Goal: Information Seeking & Learning: Learn about a topic

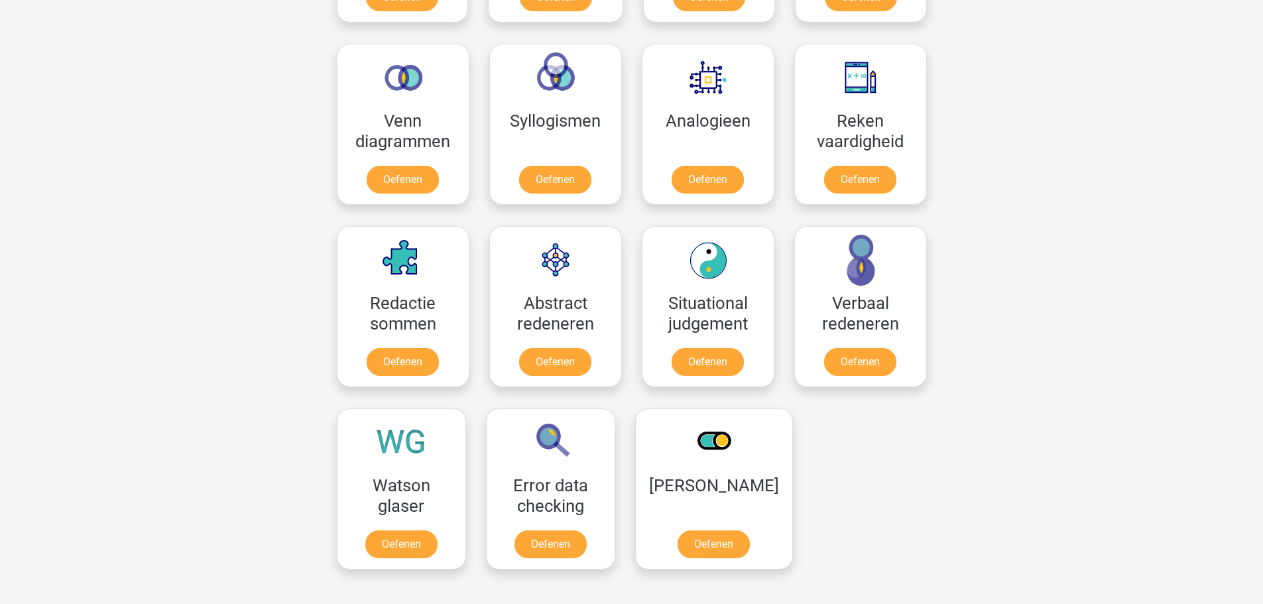
scroll to position [597, 0]
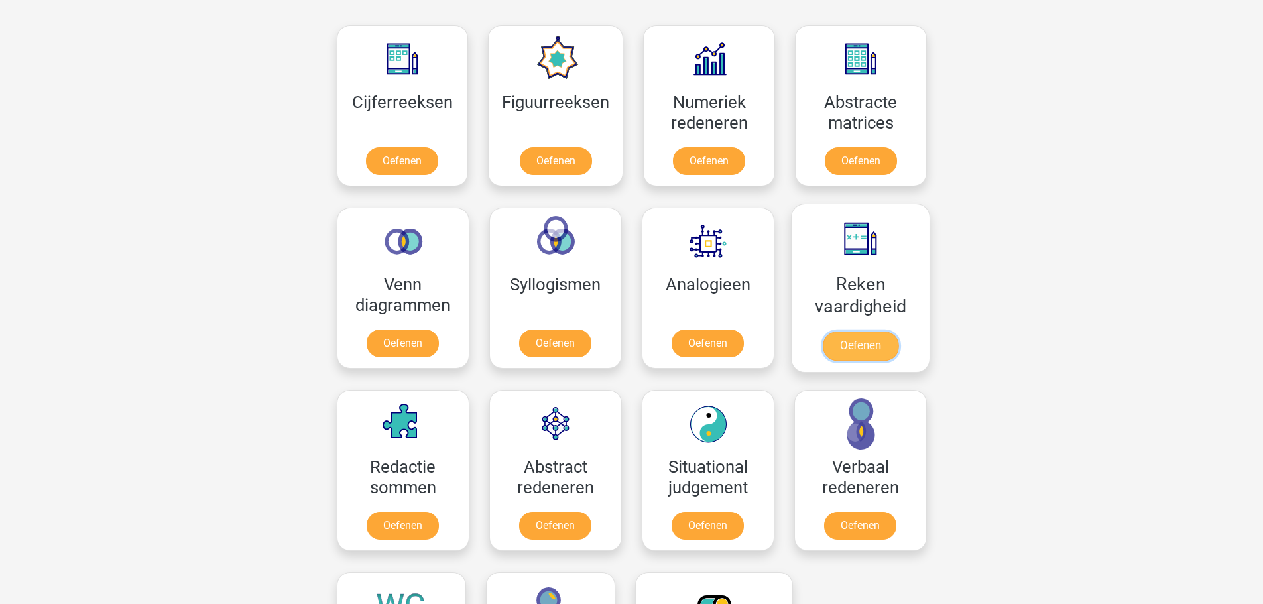
click at [872, 332] on link "Oefenen" at bounding box center [860, 346] width 76 height 29
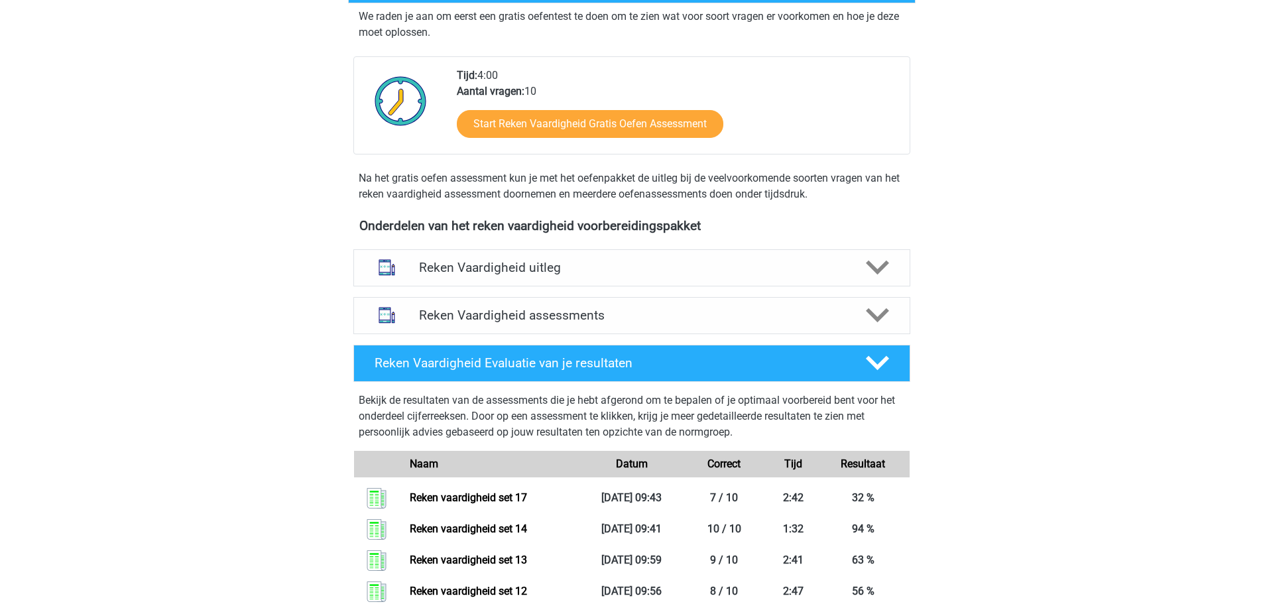
scroll to position [265, 0]
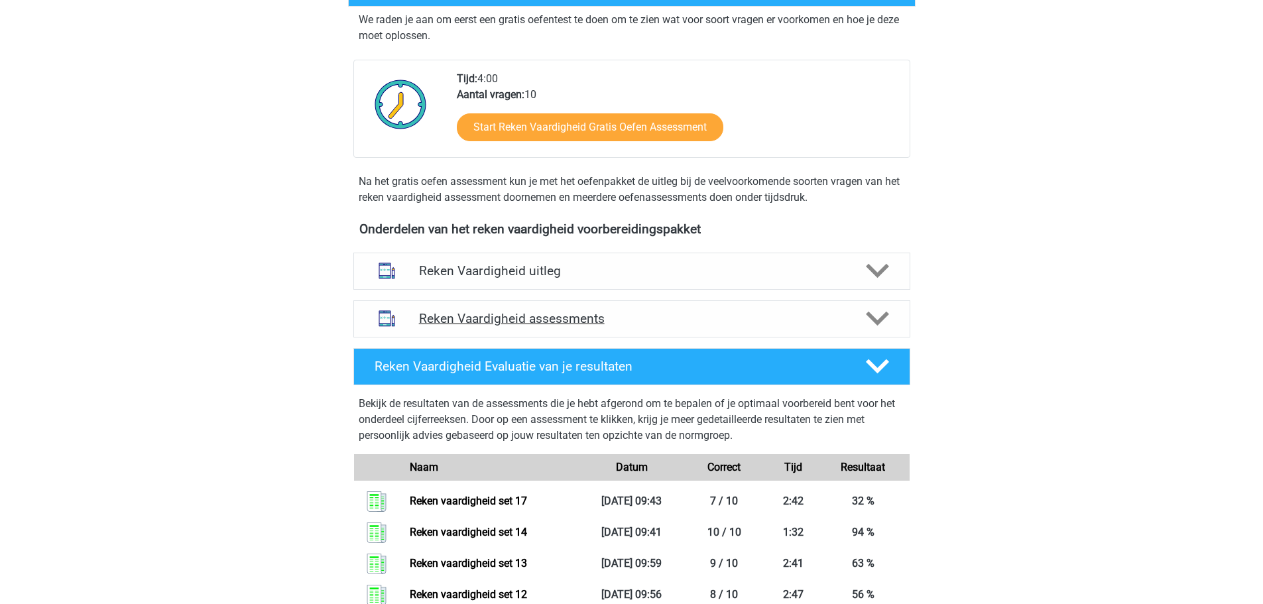
click at [705, 322] on h4 "Reken Vaardigheid assessments" at bounding box center [632, 318] width 426 height 15
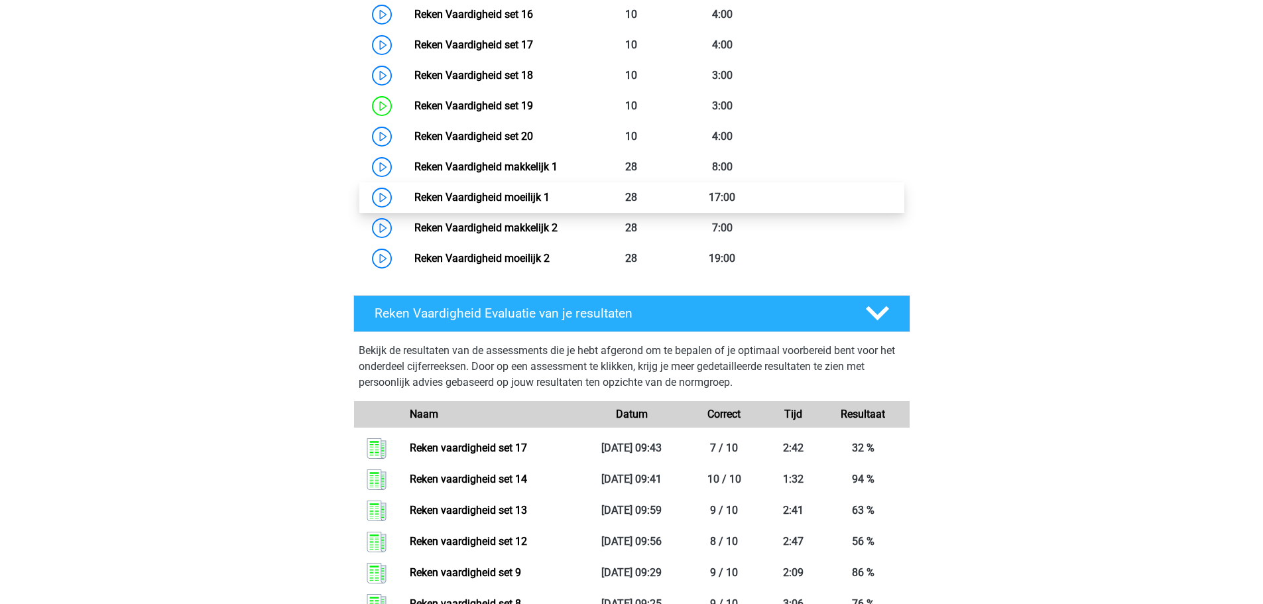
scroll to position [995, 0]
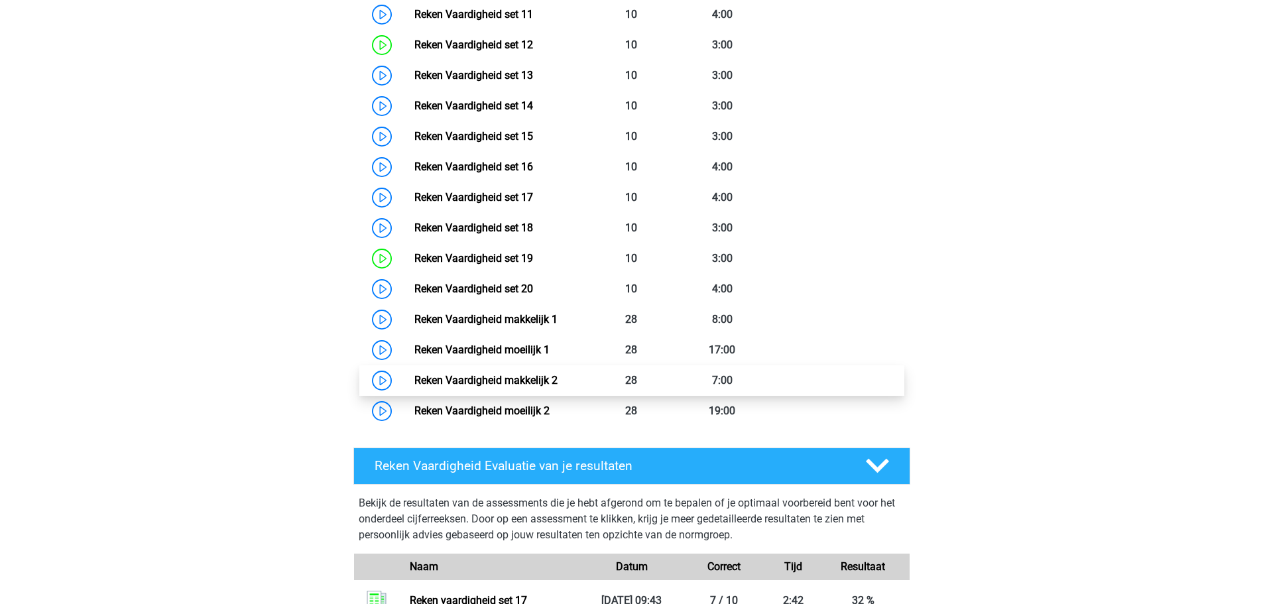
click at [558, 379] on link "Reken Vaardigheid makkelijk 2" at bounding box center [485, 380] width 143 height 13
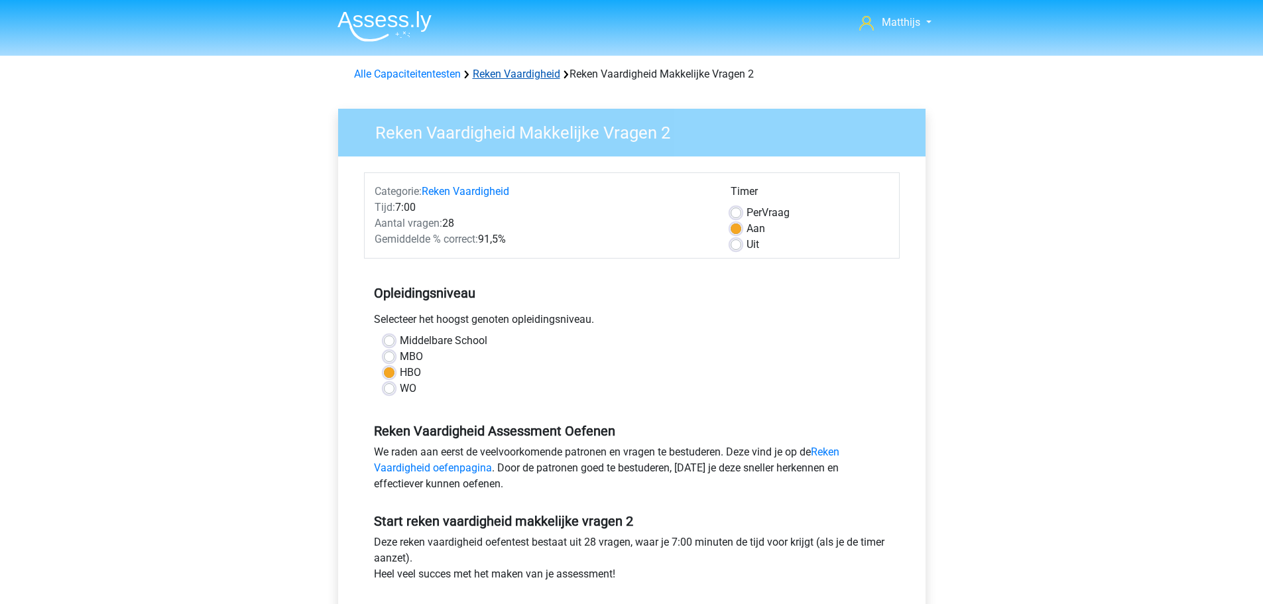
click at [503, 76] on link "Reken Vaardigheid" at bounding box center [517, 74] width 88 height 13
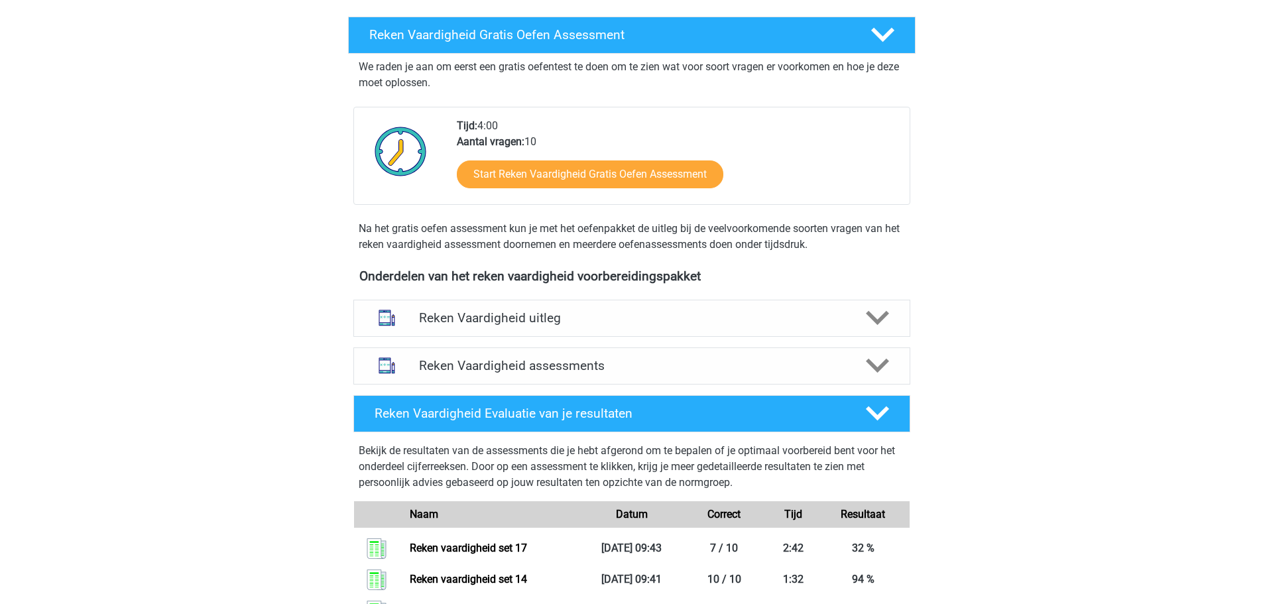
scroll to position [332, 0]
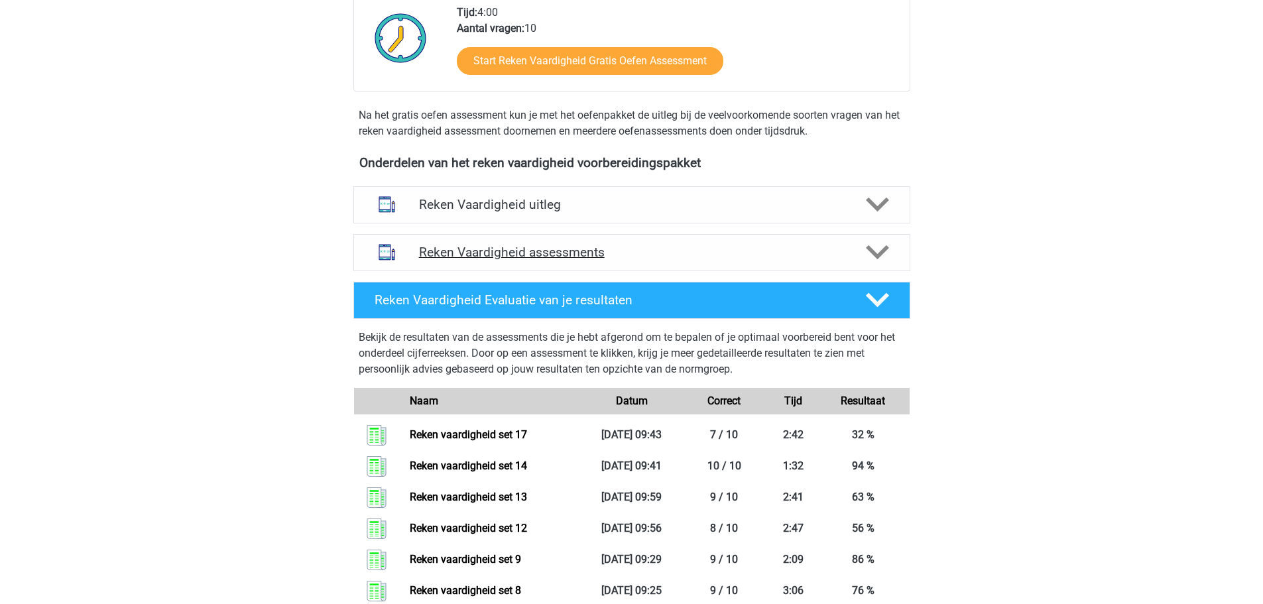
click at [598, 264] on div "Reken Vaardigheid assessments" at bounding box center [631, 252] width 557 height 37
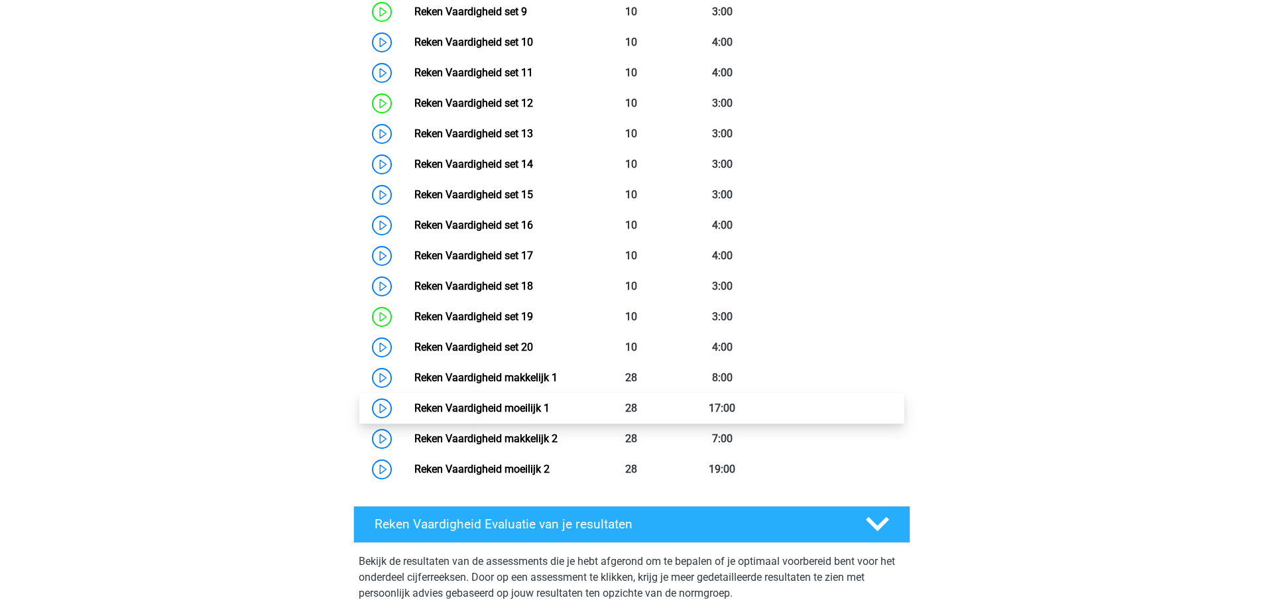
scroll to position [995, 0]
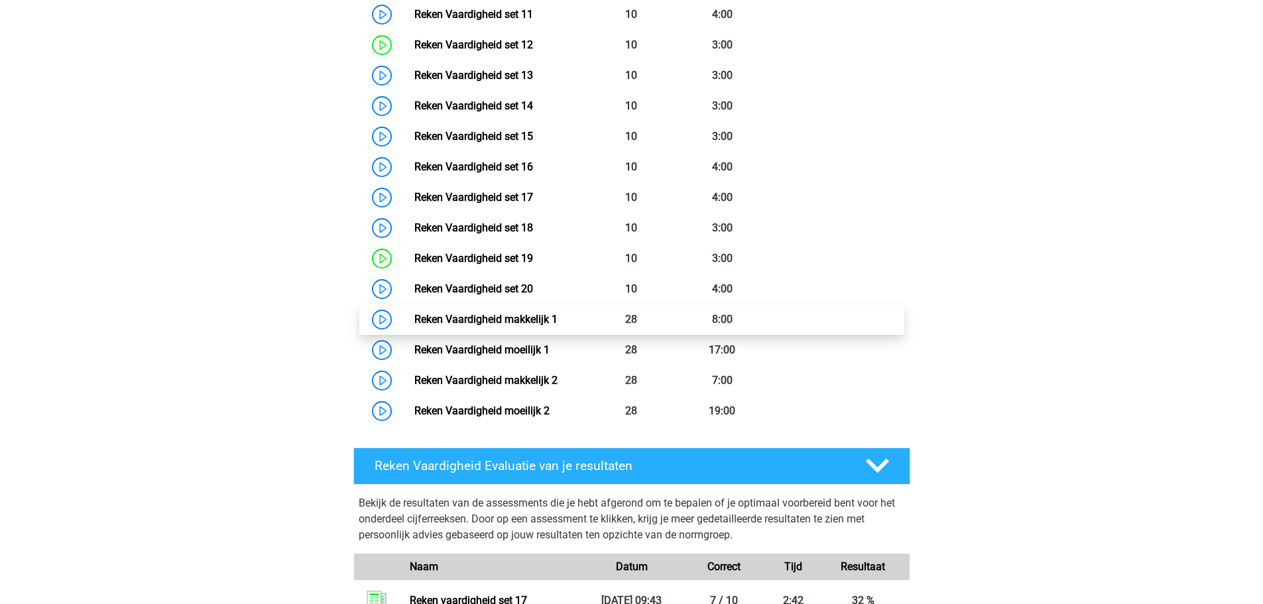
click at [558, 325] on link "Reken Vaardigheid makkelijk 1" at bounding box center [485, 319] width 143 height 13
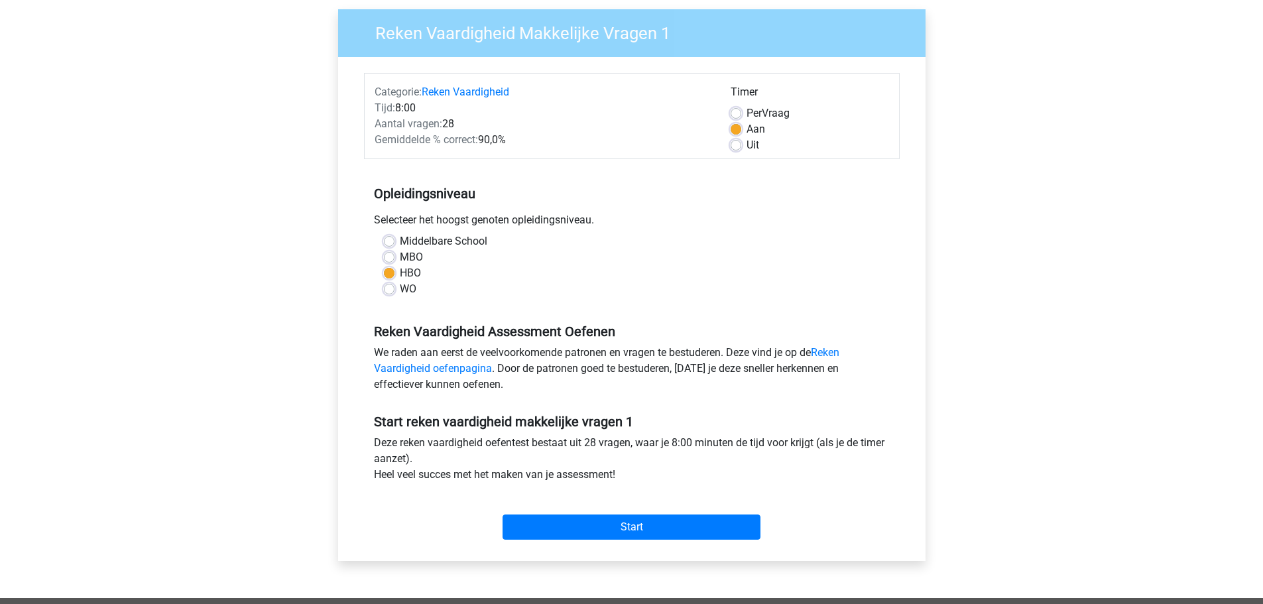
scroll to position [199, 0]
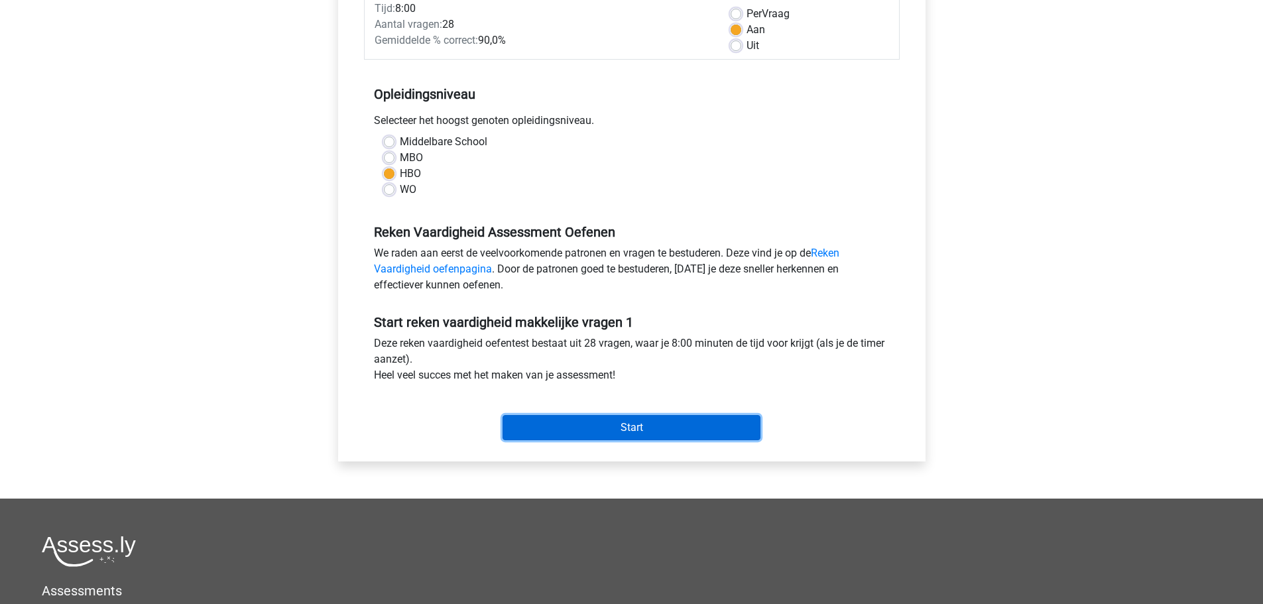
click at [660, 425] on input "Start" at bounding box center [632, 427] width 258 height 25
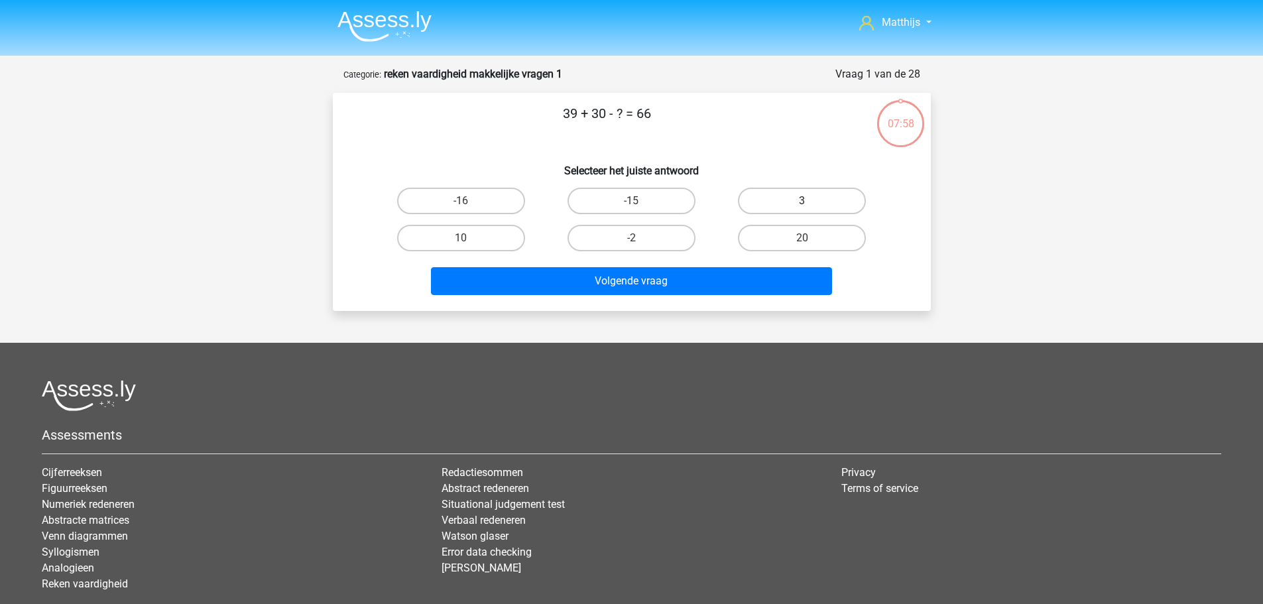
click at [840, 196] on label "3" at bounding box center [802, 201] width 128 height 27
click at [811, 201] on input "3" at bounding box center [806, 205] width 9 height 9
radio input "true"
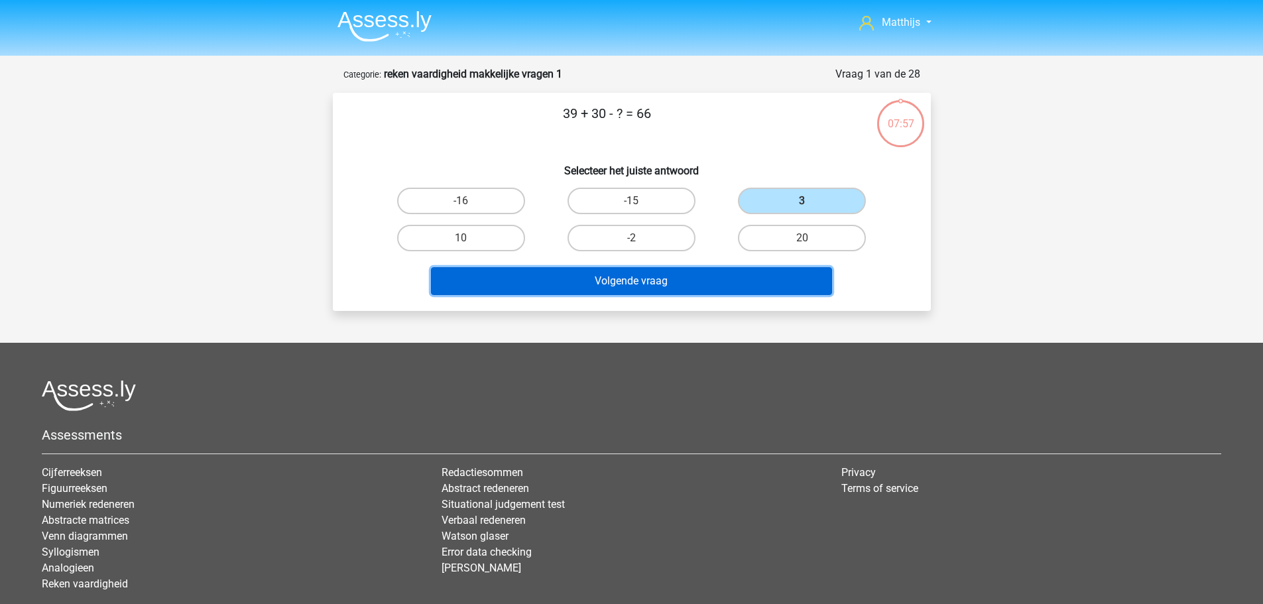
click at [678, 281] on button "Volgende vraag" at bounding box center [631, 281] width 401 height 28
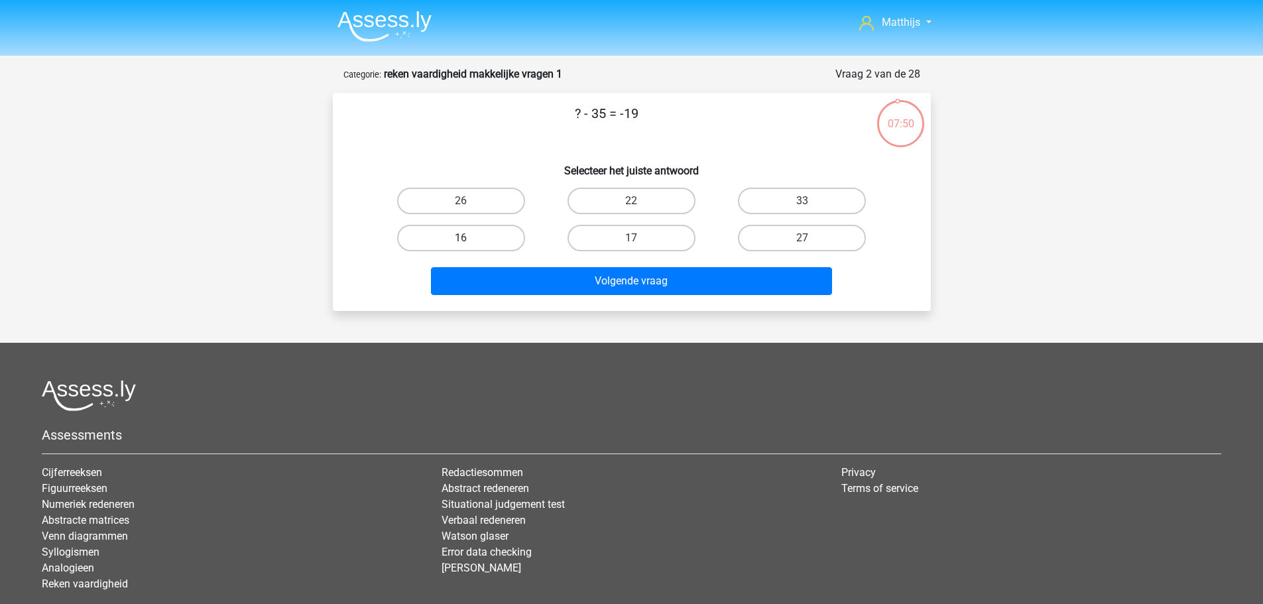
click at [456, 241] on label "16" at bounding box center [461, 238] width 128 height 27
click at [461, 241] on input "16" at bounding box center [465, 242] width 9 height 9
radio input "true"
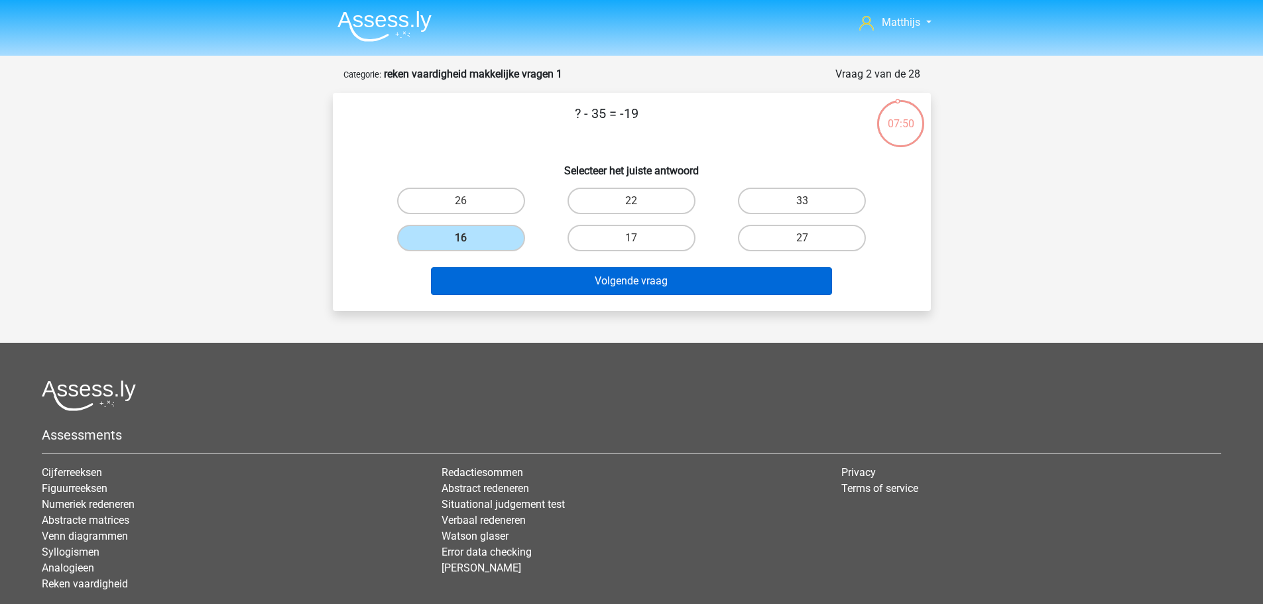
drag, startPoint x: 681, startPoint y: 299, endPoint x: 681, endPoint y: 291, distance: 8.0
click at [681, 298] on div "Volgende vraag" at bounding box center [632, 283] width 512 height 33
click at [682, 281] on button "Volgende vraag" at bounding box center [631, 281] width 401 height 28
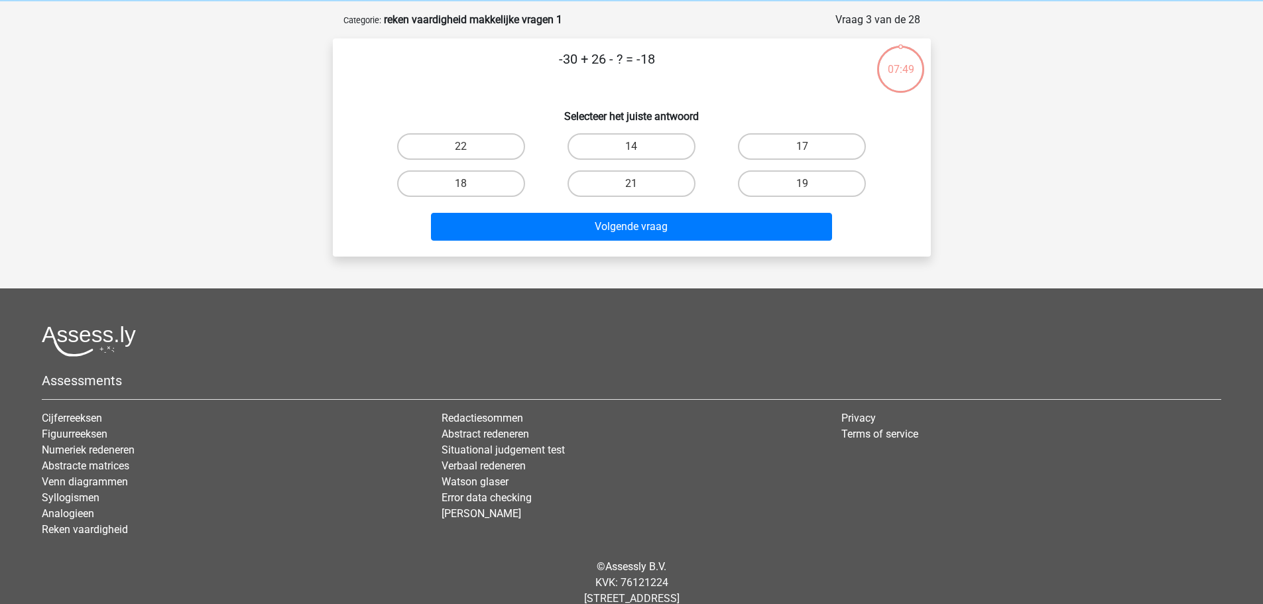
scroll to position [66, 0]
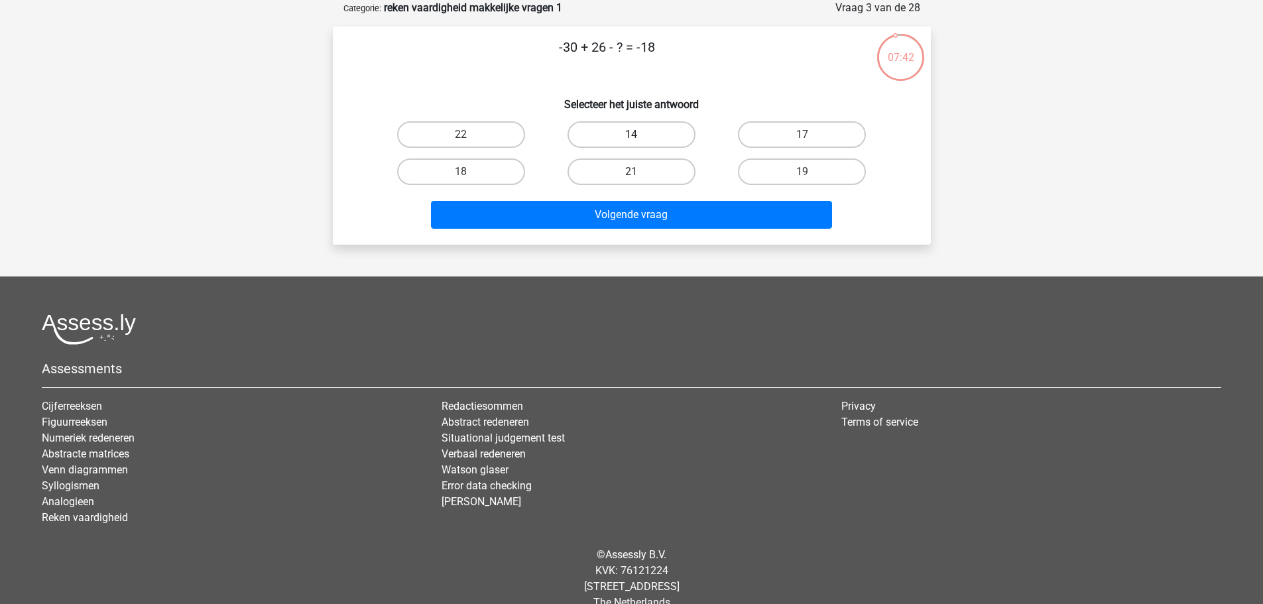
click at [668, 138] on label "14" at bounding box center [632, 134] width 128 height 27
click at [640, 138] on input "14" at bounding box center [635, 139] width 9 height 9
radio input "true"
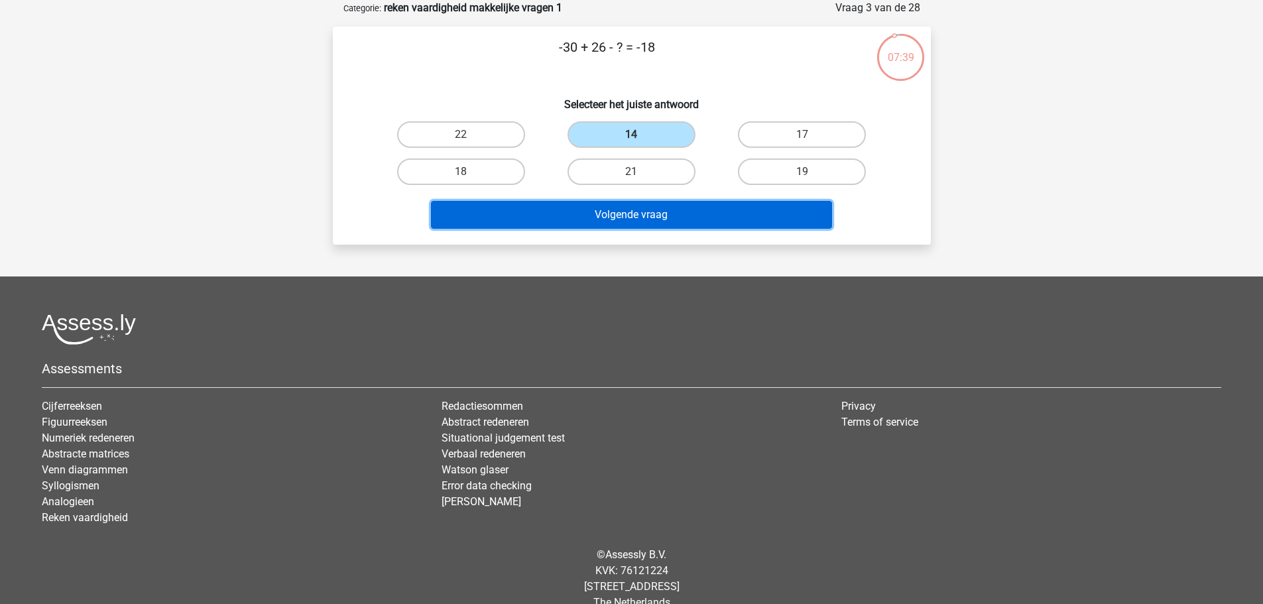
click at [675, 212] on button "Volgende vraag" at bounding box center [631, 215] width 401 height 28
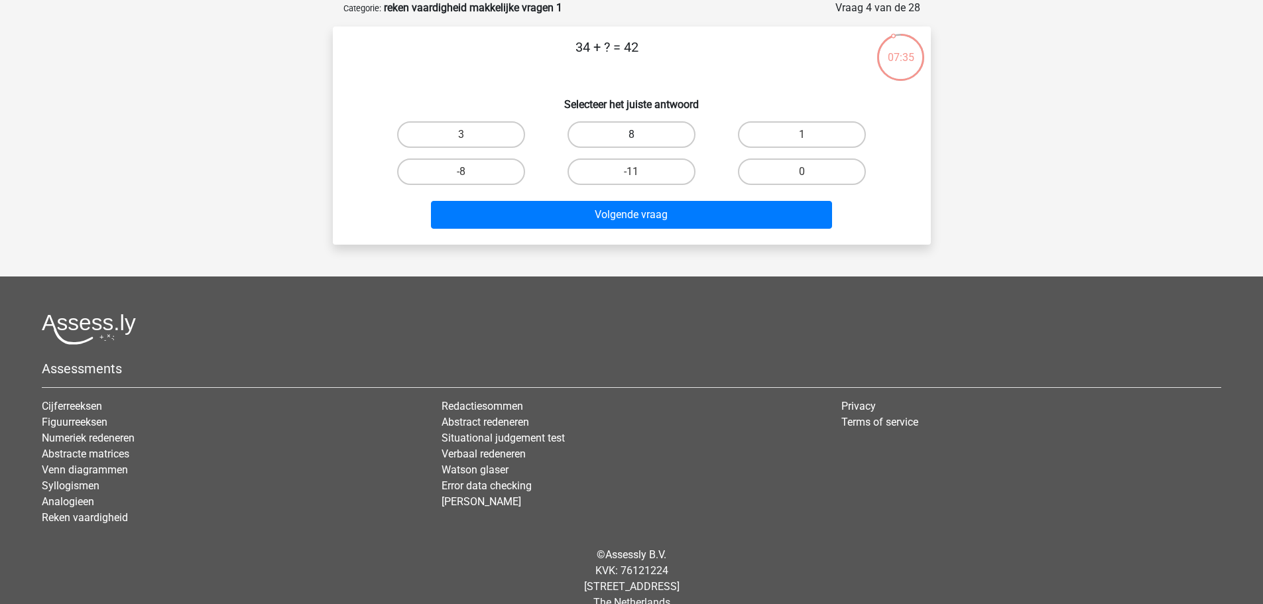
click at [666, 127] on label "8" at bounding box center [632, 134] width 128 height 27
click at [640, 135] on input "8" at bounding box center [635, 139] width 9 height 9
radio input "true"
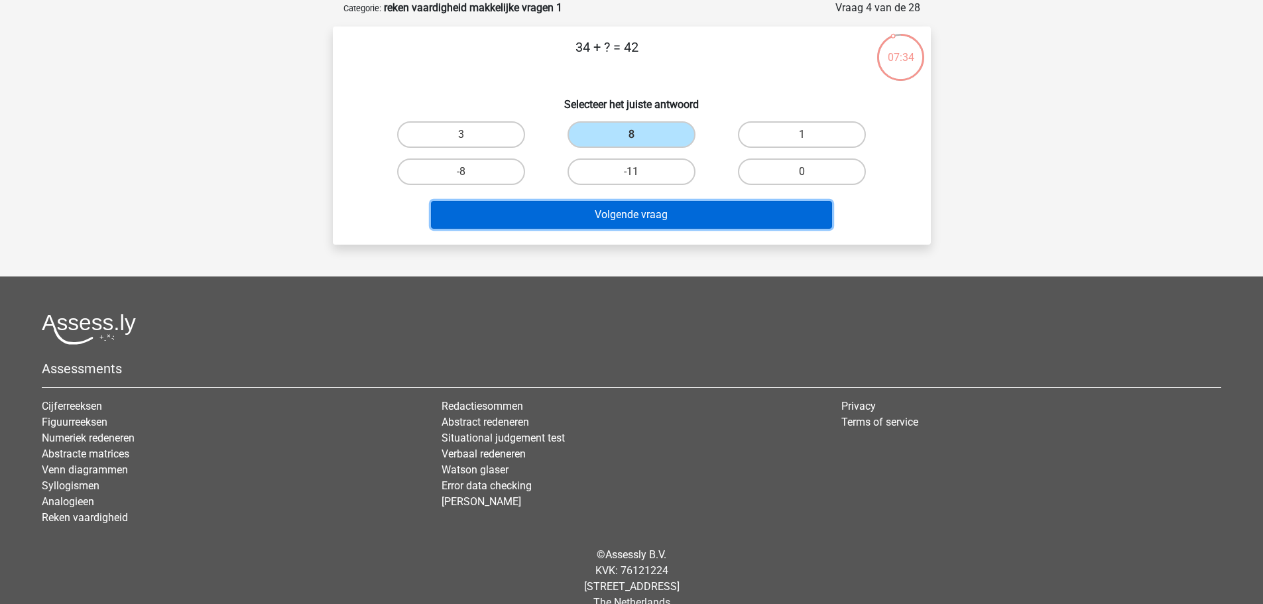
click at [712, 207] on button "Volgende vraag" at bounding box center [631, 215] width 401 height 28
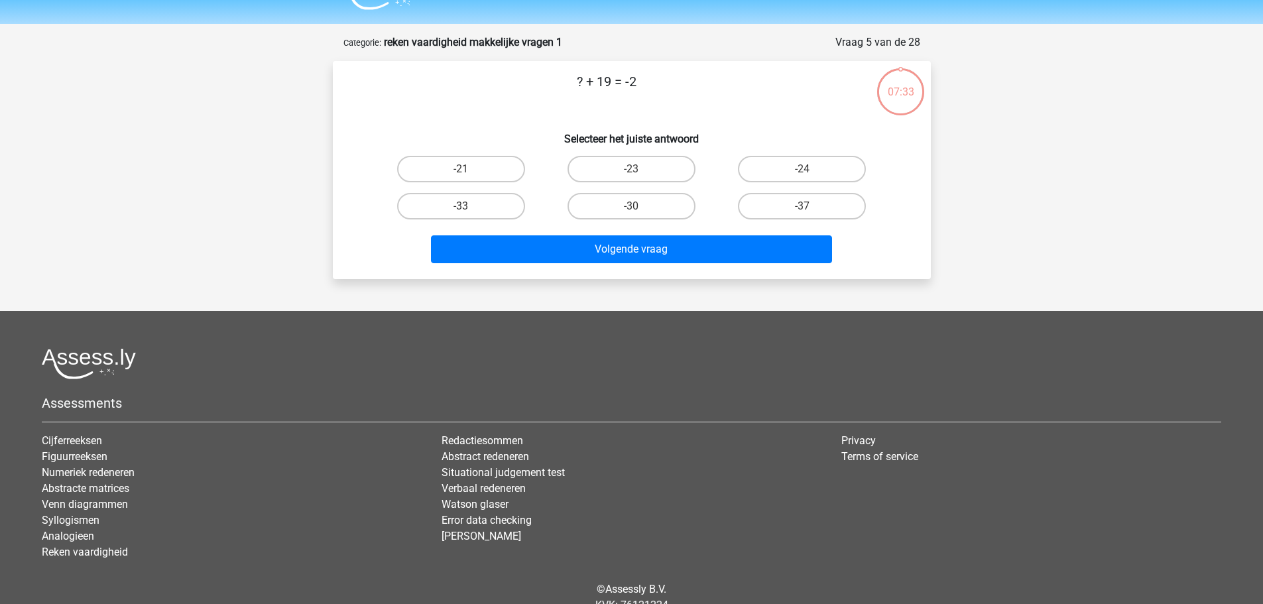
scroll to position [0, 0]
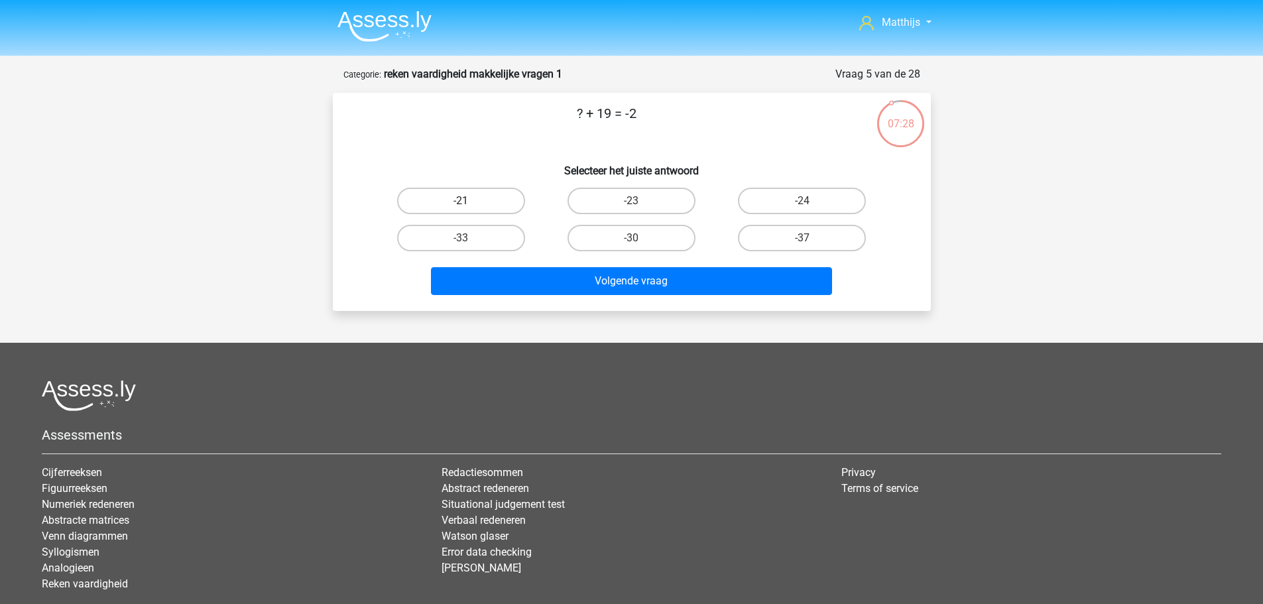
click at [480, 202] on label "-21" at bounding box center [461, 201] width 128 height 27
click at [469, 202] on input "-21" at bounding box center [465, 205] width 9 height 9
radio input "true"
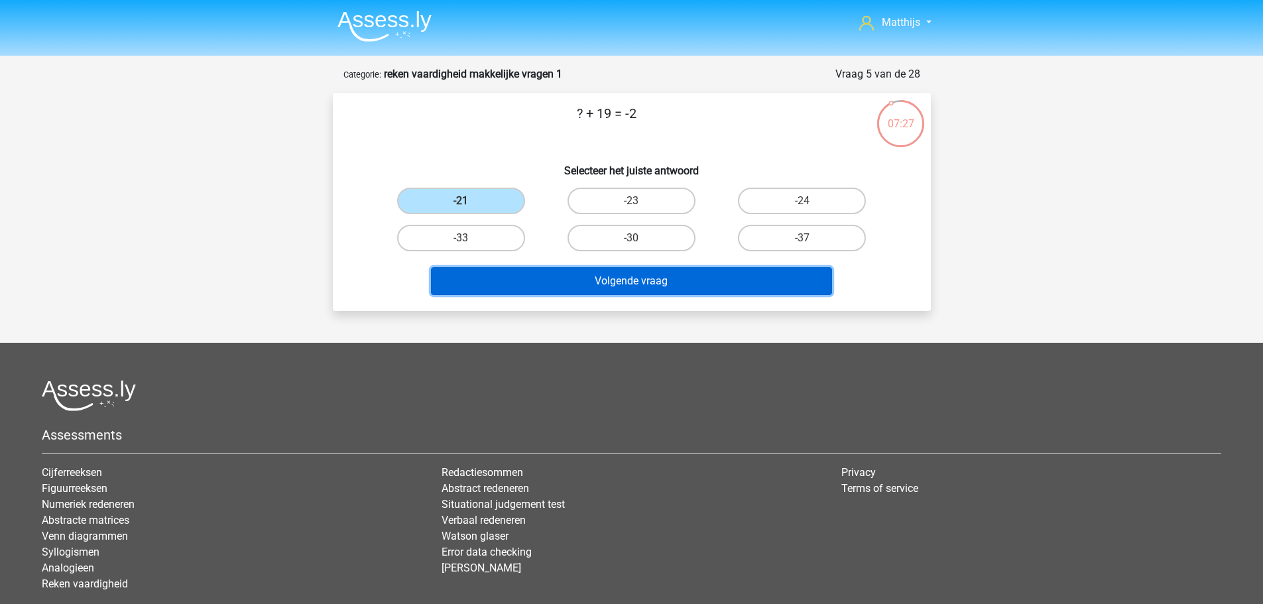
click at [688, 286] on button "Volgende vraag" at bounding box center [631, 281] width 401 height 28
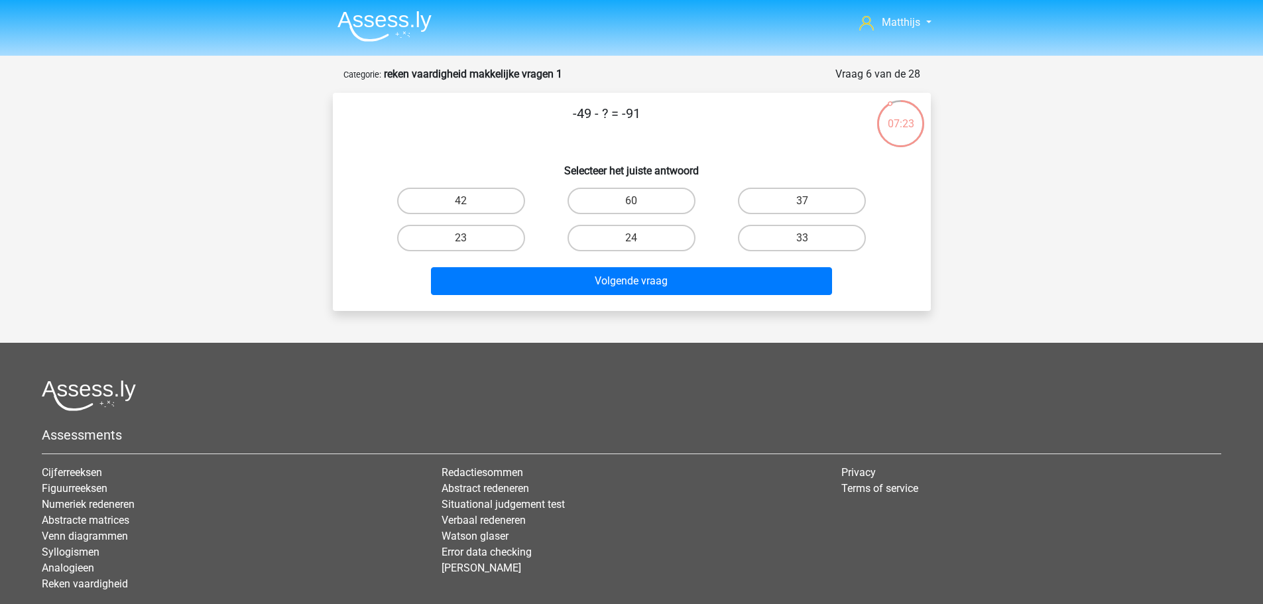
click at [534, 196] on div "42" at bounding box center [461, 201] width 160 height 27
click at [510, 196] on label "42" at bounding box center [461, 201] width 128 height 27
click at [469, 201] on input "42" at bounding box center [465, 205] width 9 height 9
radio input "true"
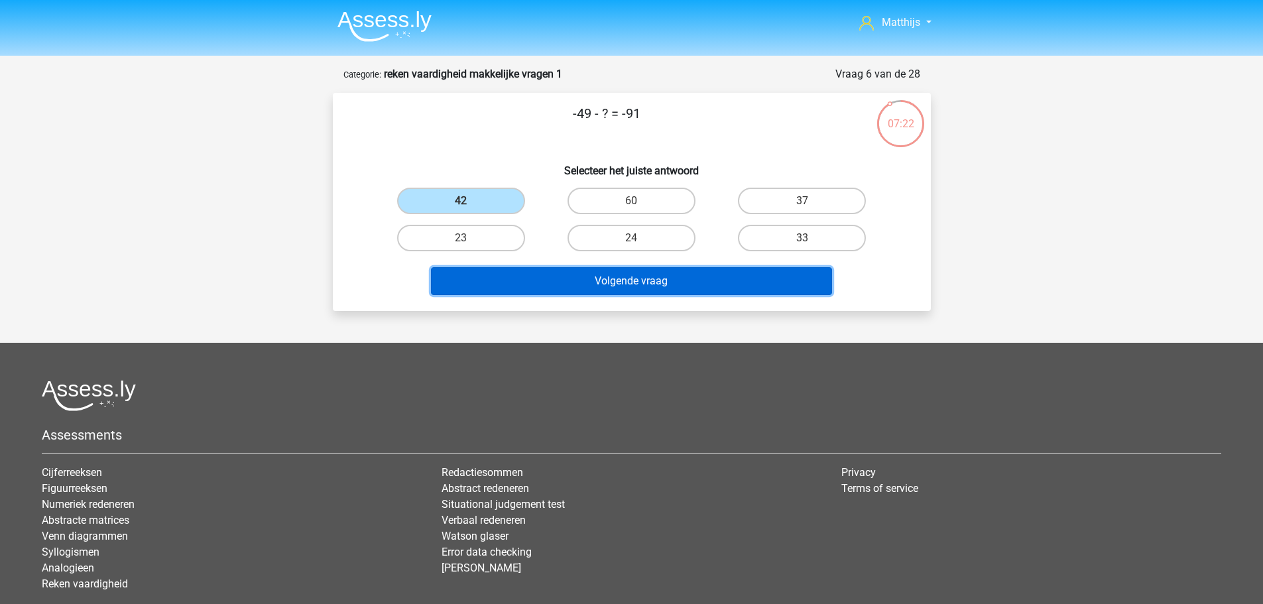
click at [705, 284] on button "Volgende vraag" at bounding box center [631, 281] width 401 height 28
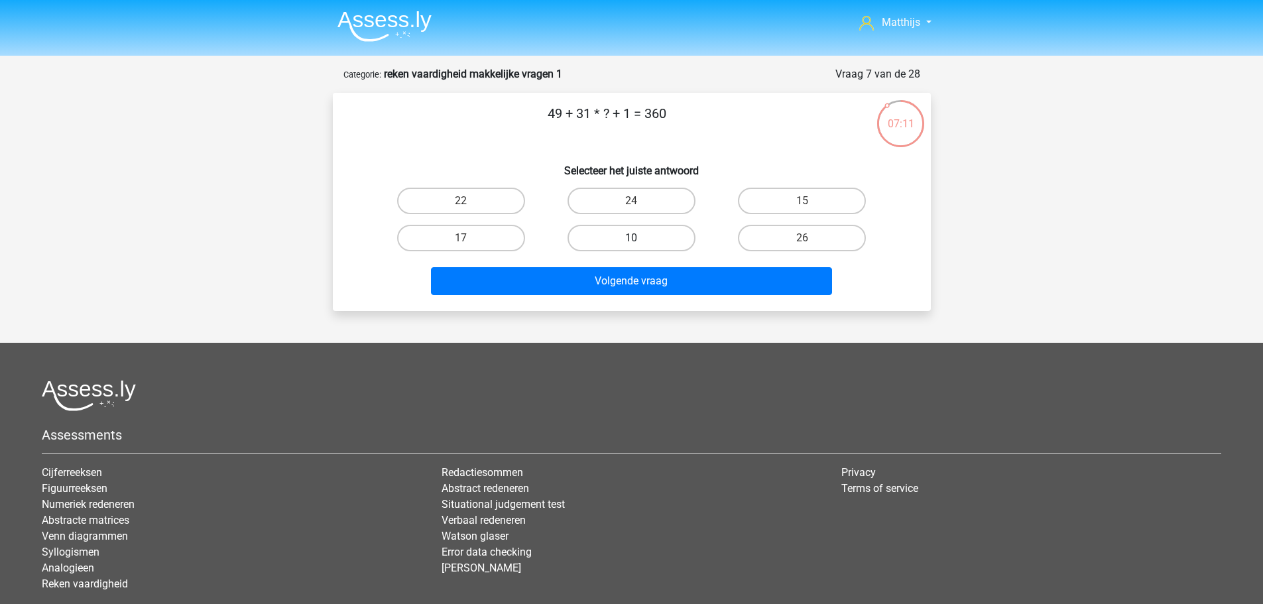
click at [638, 234] on label "10" at bounding box center [632, 238] width 128 height 27
click at [638, 238] on input "10" at bounding box center [635, 242] width 9 height 9
radio input "true"
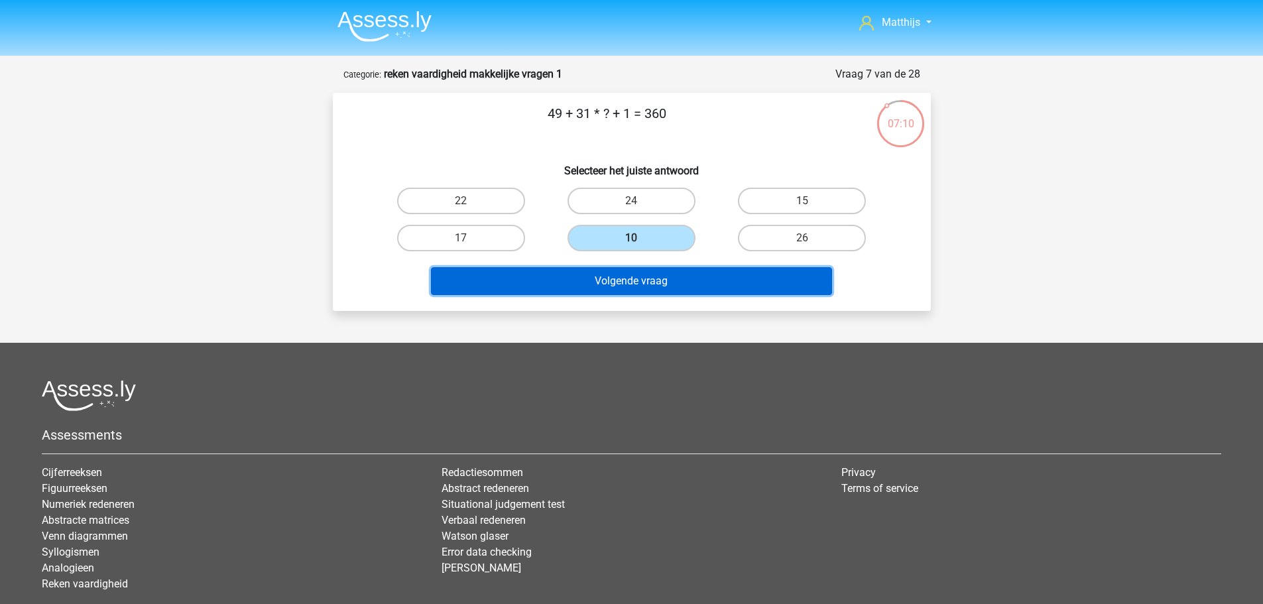
click at [654, 276] on button "Volgende vraag" at bounding box center [631, 281] width 401 height 28
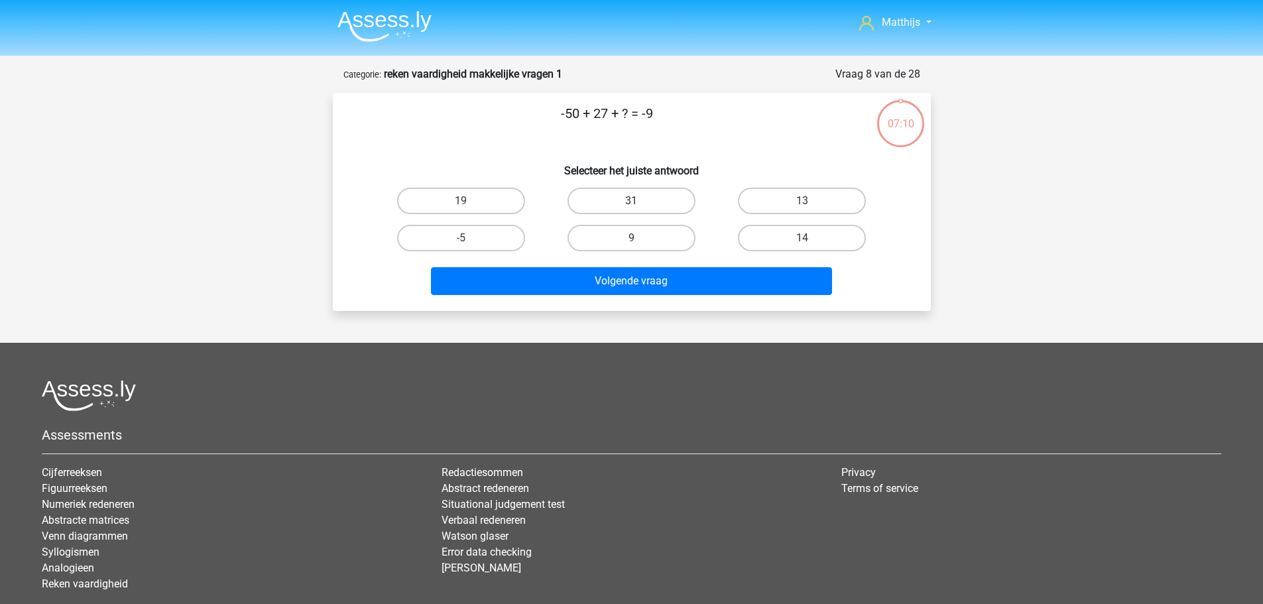
scroll to position [66, 0]
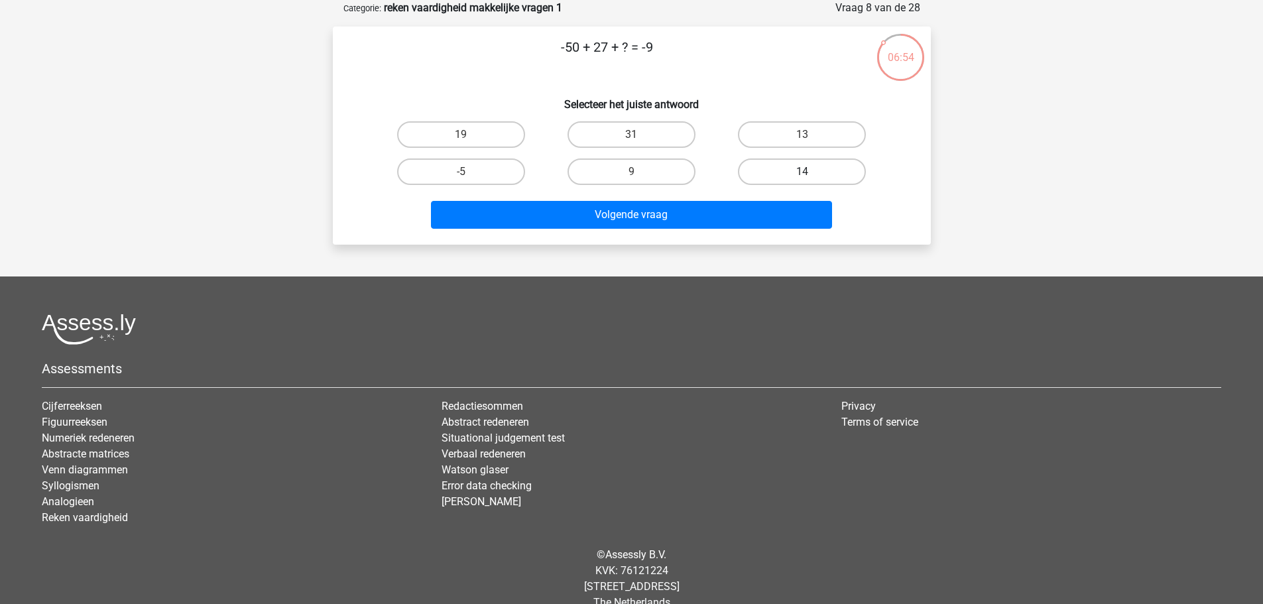
click at [768, 165] on label "14" at bounding box center [802, 171] width 128 height 27
click at [802, 172] on input "14" at bounding box center [806, 176] width 9 height 9
radio input "true"
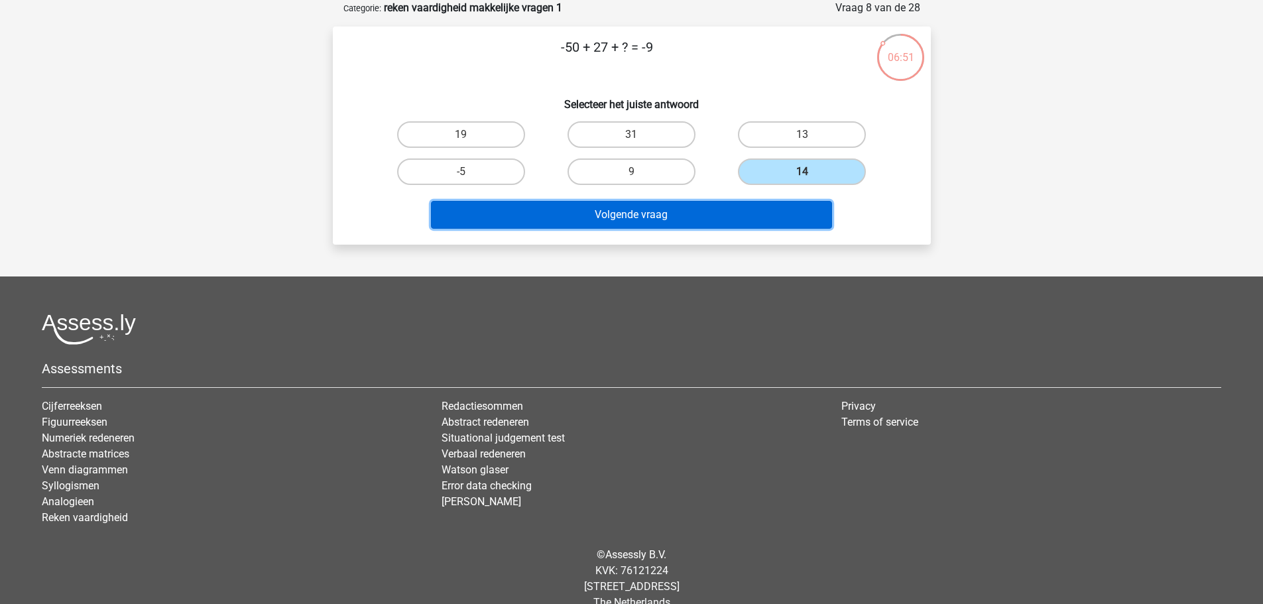
click at [684, 218] on button "Volgende vraag" at bounding box center [631, 215] width 401 height 28
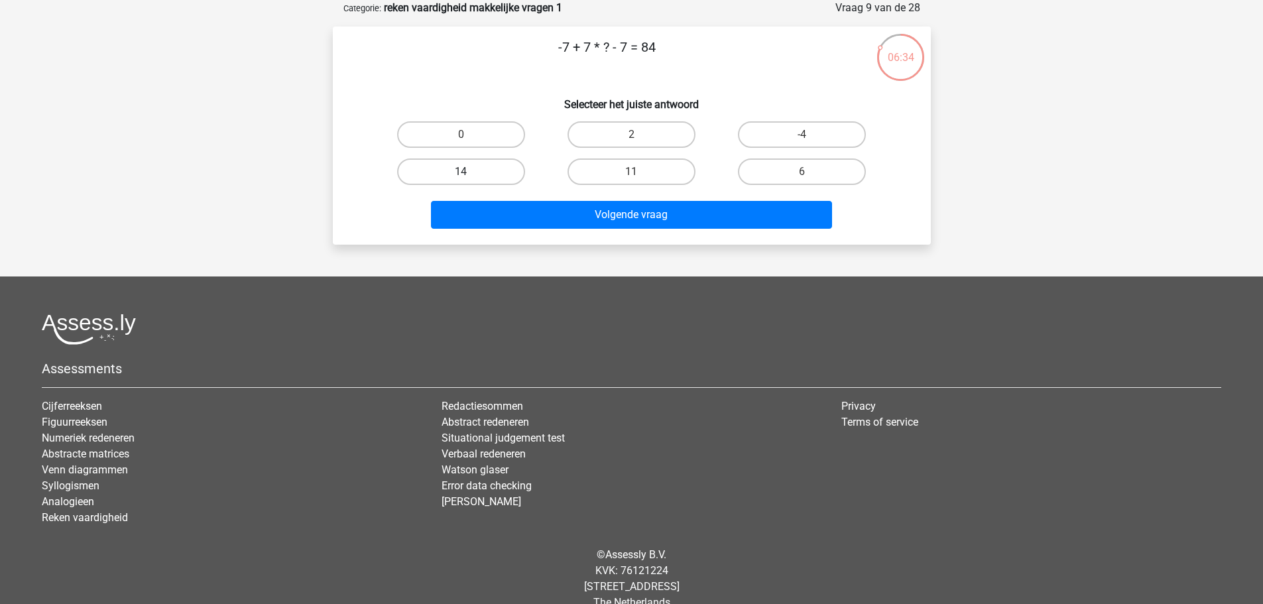
click at [487, 168] on label "14" at bounding box center [461, 171] width 128 height 27
click at [469, 172] on input "14" at bounding box center [465, 176] width 9 height 9
radio input "true"
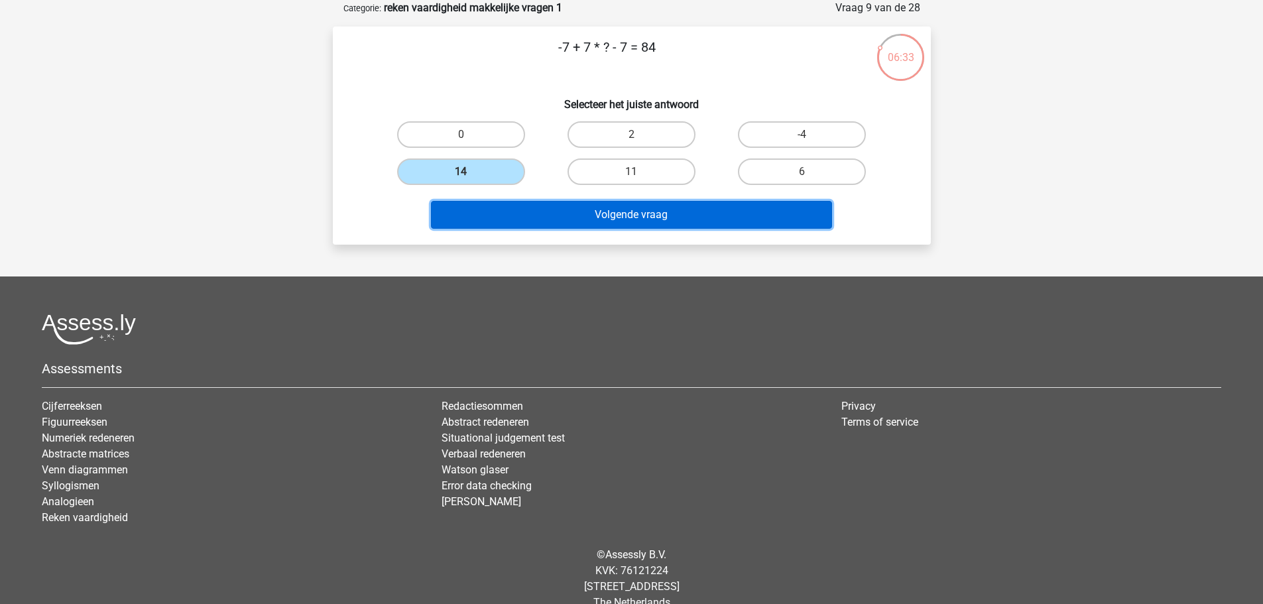
click at [600, 212] on button "Volgende vraag" at bounding box center [631, 215] width 401 height 28
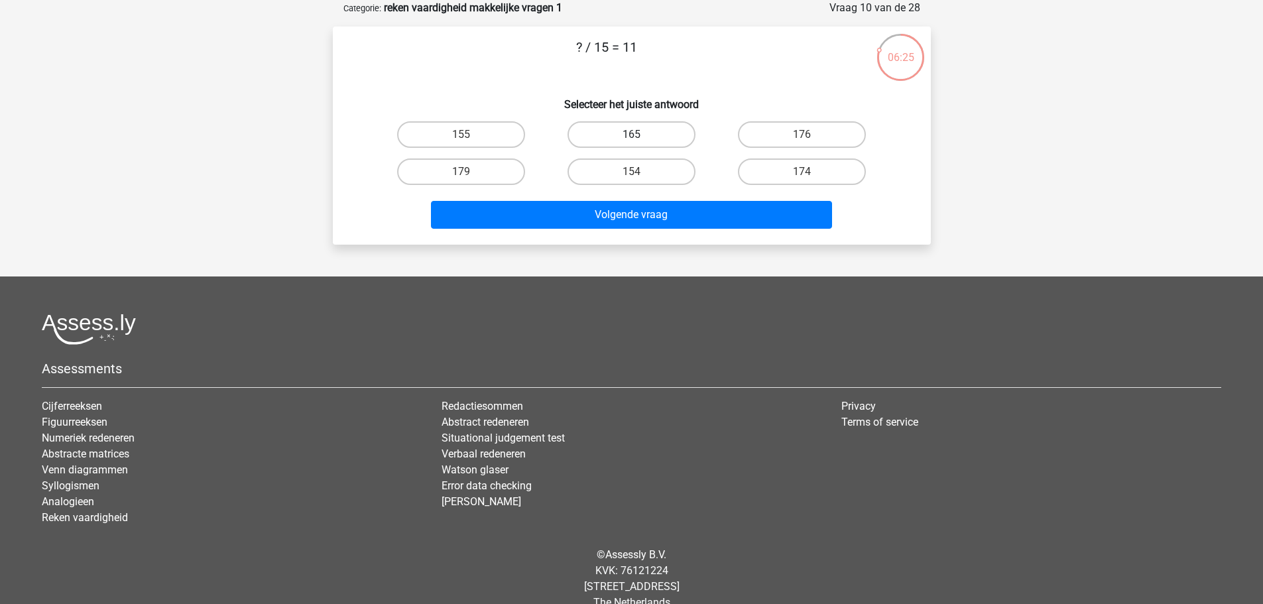
click at [650, 130] on label "165" at bounding box center [632, 134] width 128 height 27
click at [640, 135] on input "165" at bounding box center [635, 139] width 9 height 9
radio input "true"
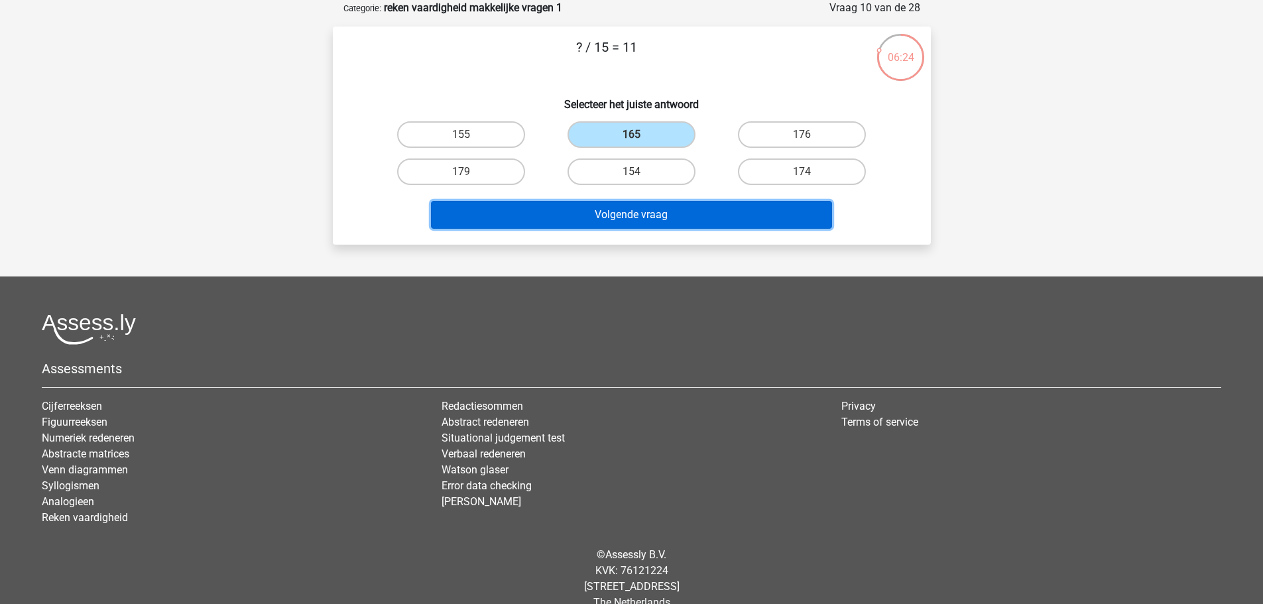
click at [669, 213] on button "Volgende vraag" at bounding box center [631, 215] width 401 height 28
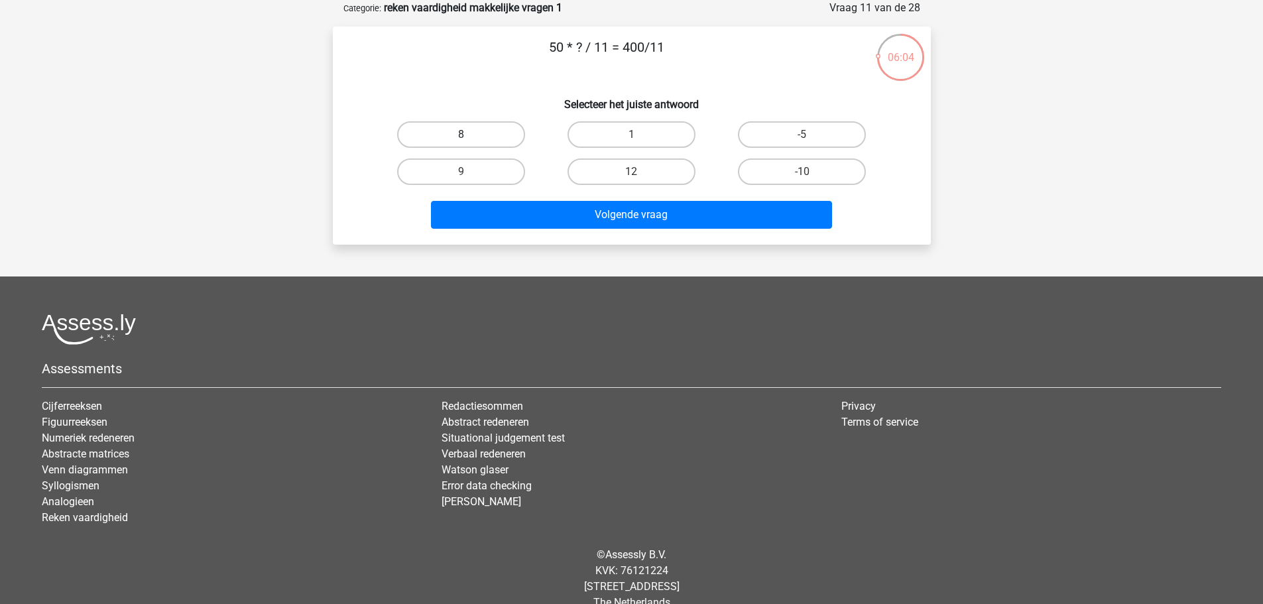
click at [481, 135] on label "8" at bounding box center [461, 134] width 128 height 27
click at [469, 135] on input "8" at bounding box center [465, 139] width 9 height 9
radio input "true"
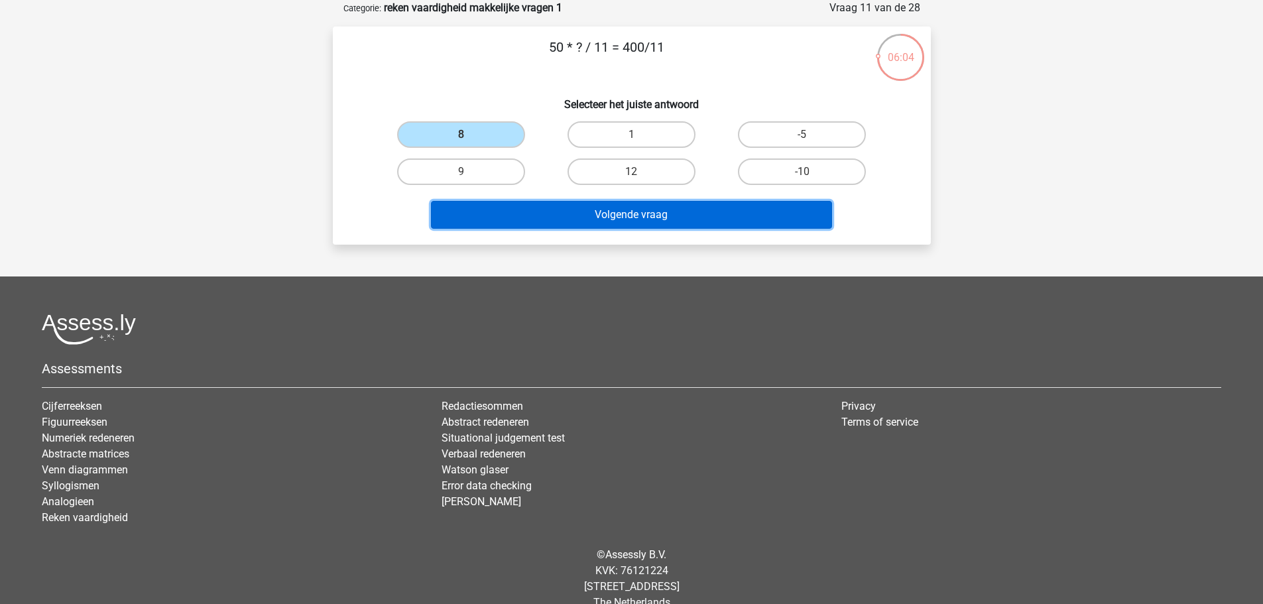
click at [672, 206] on button "Volgende vraag" at bounding box center [631, 215] width 401 height 28
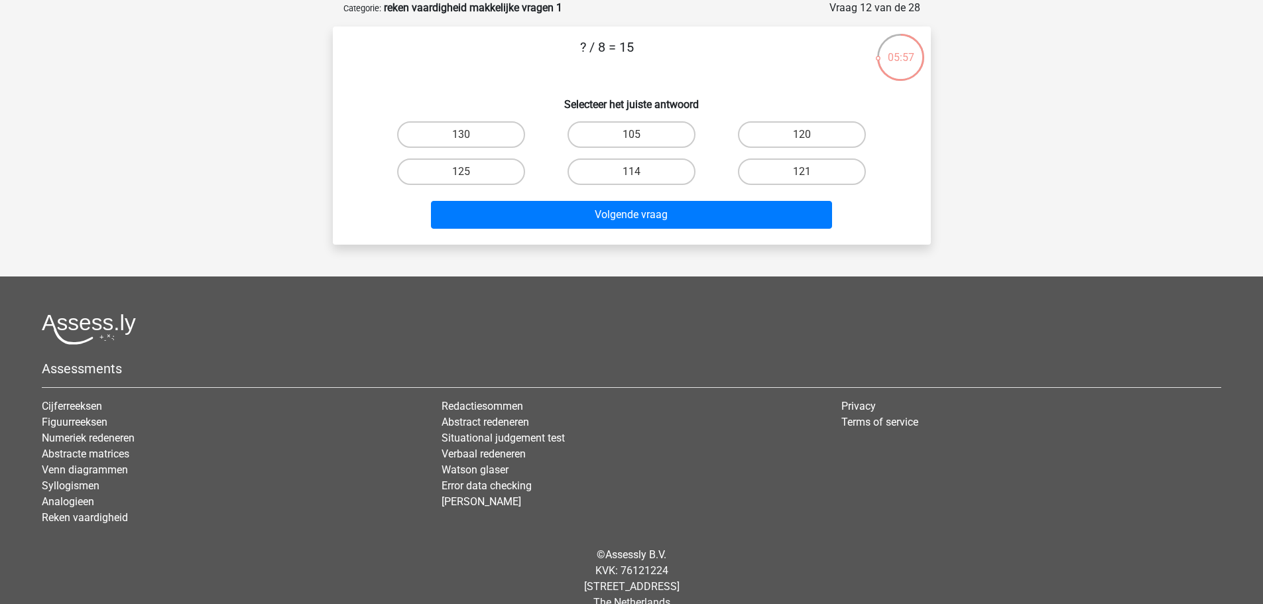
click at [802, 120] on div "120" at bounding box center [802, 134] width 170 height 37
click at [803, 129] on label "120" at bounding box center [802, 134] width 128 height 27
click at [803, 135] on input "120" at bounding box center [806, 139] width 9 height 9
radio input "true"
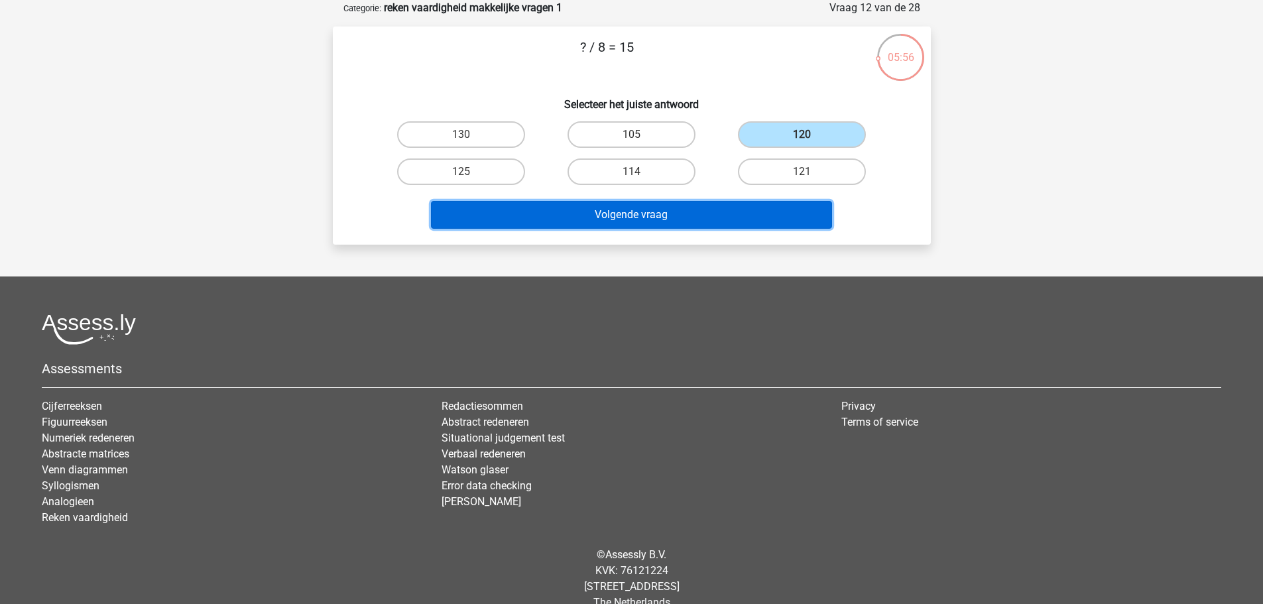
click at [743, 213] on button "Volgende vraag" at bounding box center [631, 215] width 401 height 28
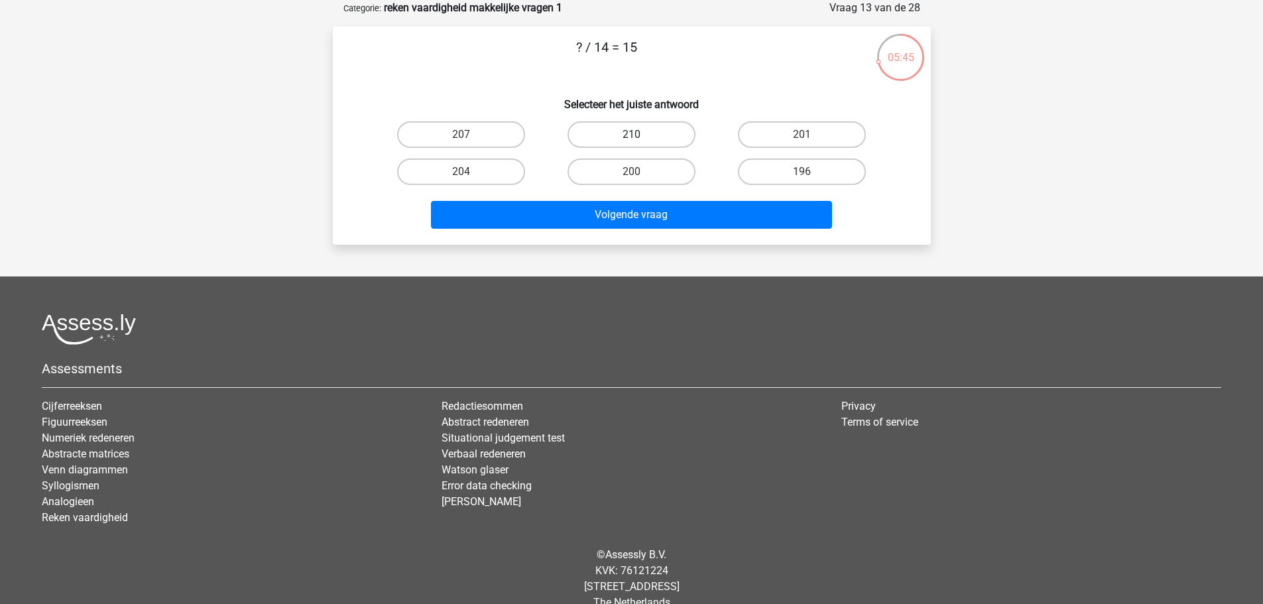
click at [666, 131] on label "210" at bounding box center [632, 134] width 128 height 27
click at [640, 135] on input "210" at bounding box center [635, 139] width 9 height 9
radio input "true"
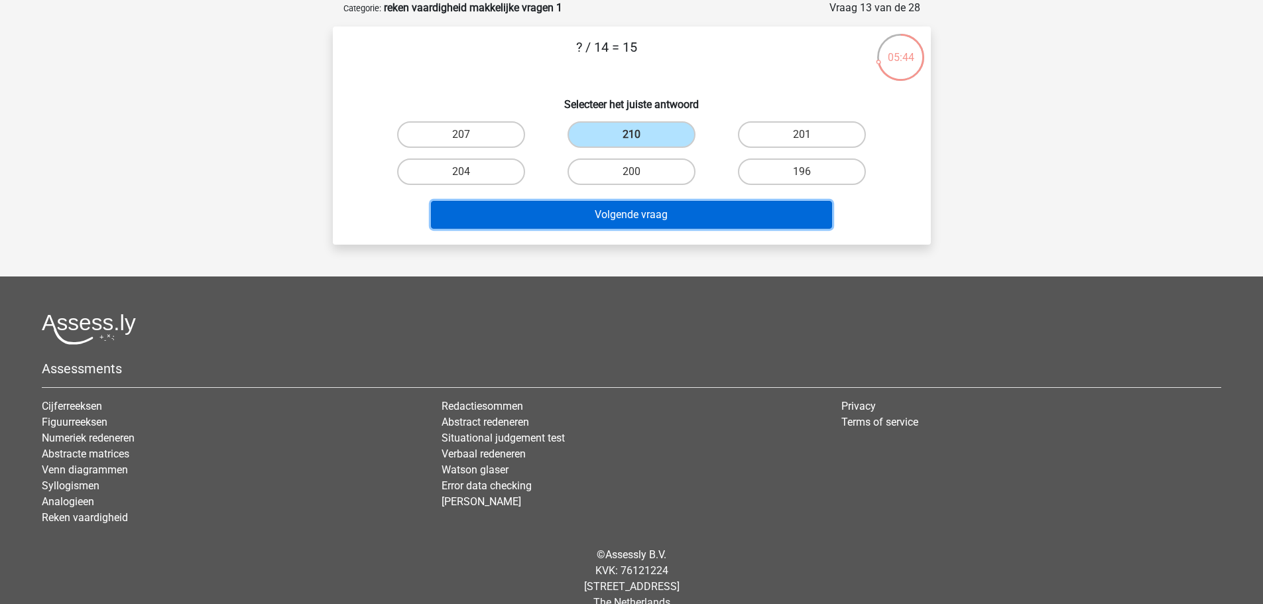
click at [679, 226] on button "Volgende vraag" at bounding box center [631, 215] width 401 height 28
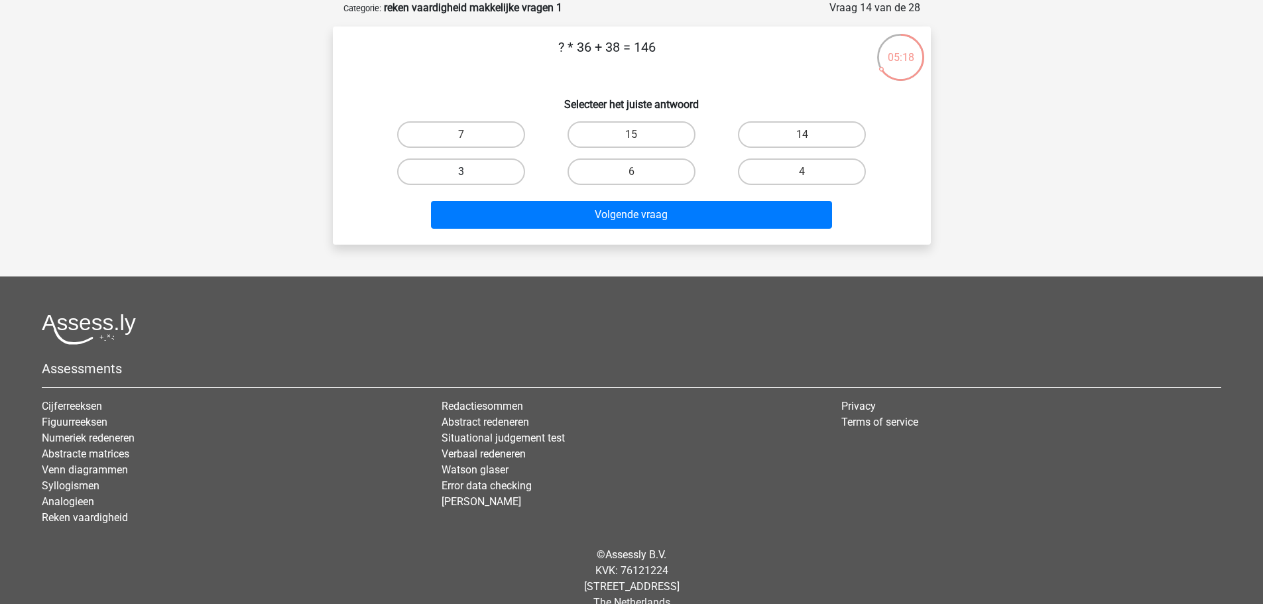
drag, startPoint x: 487, startPoint y: 169, endPoint x: 501, endPoint y: 178, distance: 16.4
click at [487, 169] on label "3" at bounding box center [461, 171] width 128 height 27
click at [469, 172] on input "3" at bounding box center [465, 176] width 9 height 9
radio input "true"
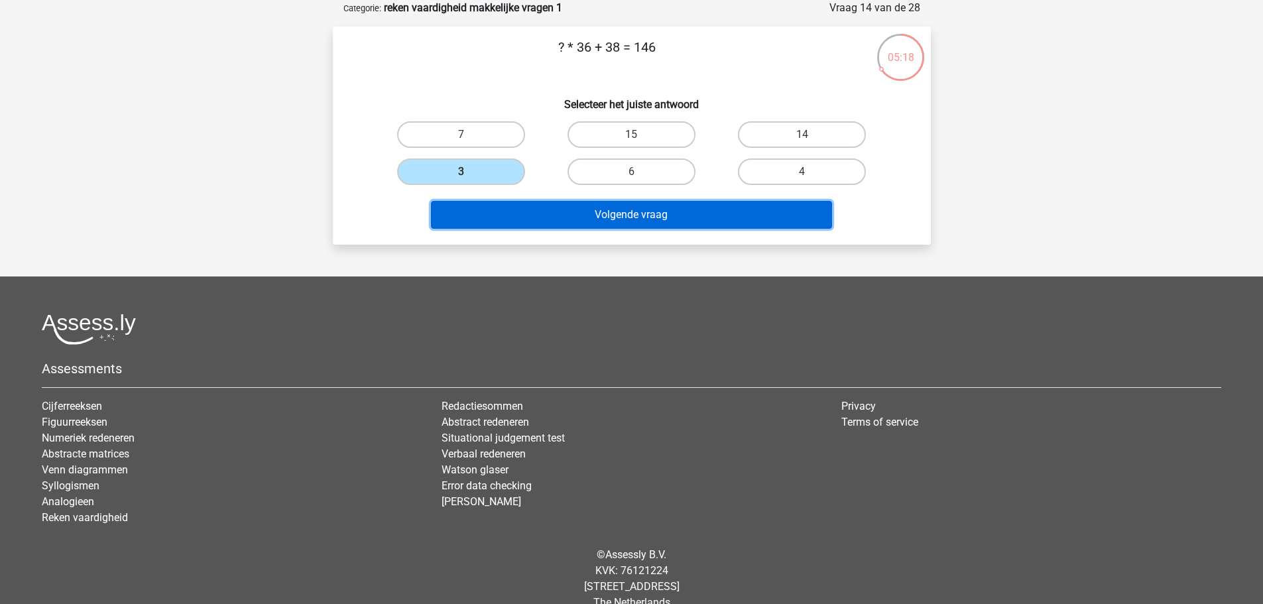
click at [579, 208] on button "Volgende vraag" at bounding box center [631, 215] width 401 height 28
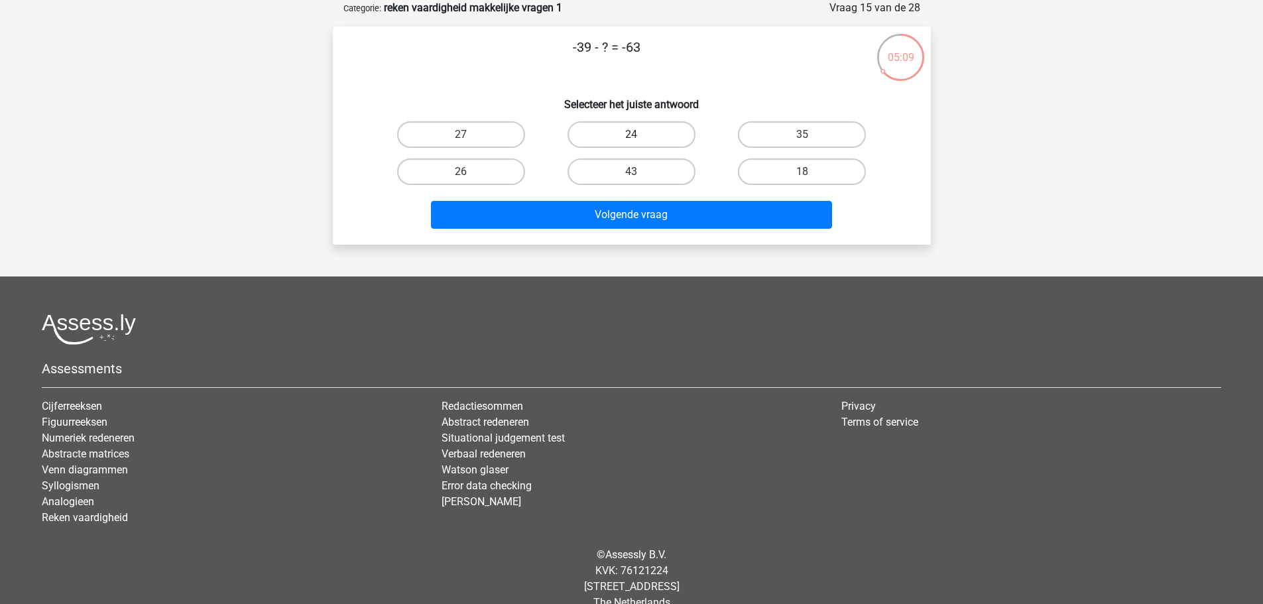
click at [670, 131] on label "24" at bounding box center [632, 134] width 128 height 27
click at [640, 135] on input "24" at bounding box center [635, 139] width 9 height 9
radio input "true"
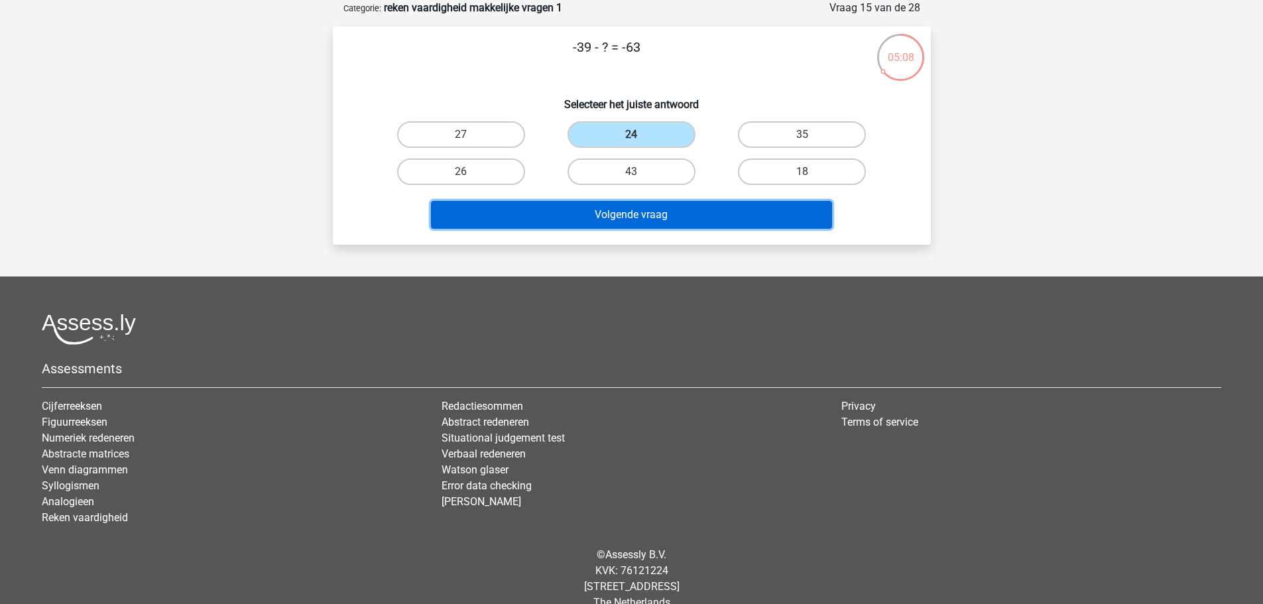
click at [715, 217] on button "Volgende vraag" at bounding box center [631, 215] width 401 height 28
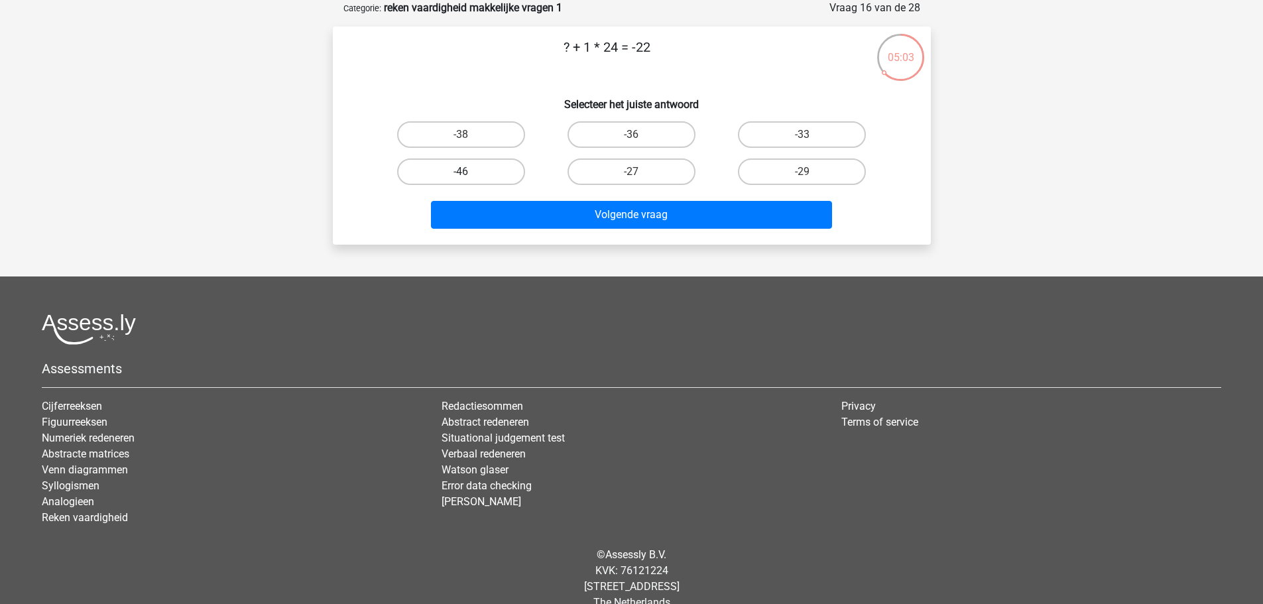
click at [488, 170] on label "-46" at bounding box center [461, 171] width 128 height 27
click at [469, 172] on input "-46" at bounding box center [465, 176] width 9 height 9
radio input "true"
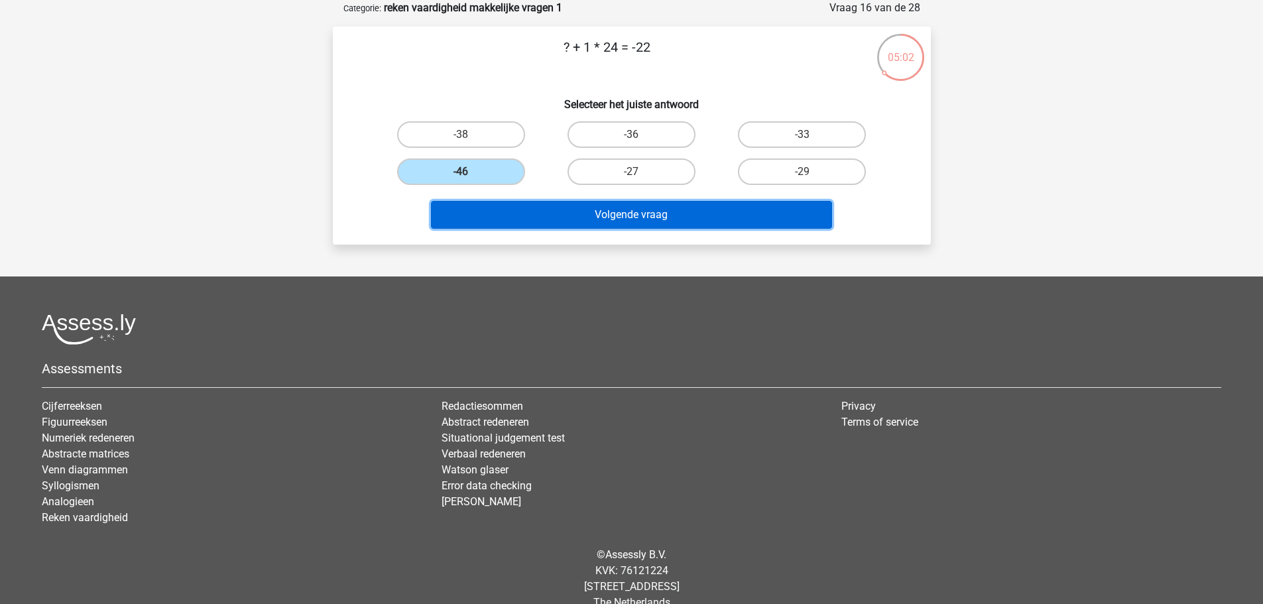
click at [590, 212] on button "Volgende vraag" at bounding box center [631, 215] width 401 height 28
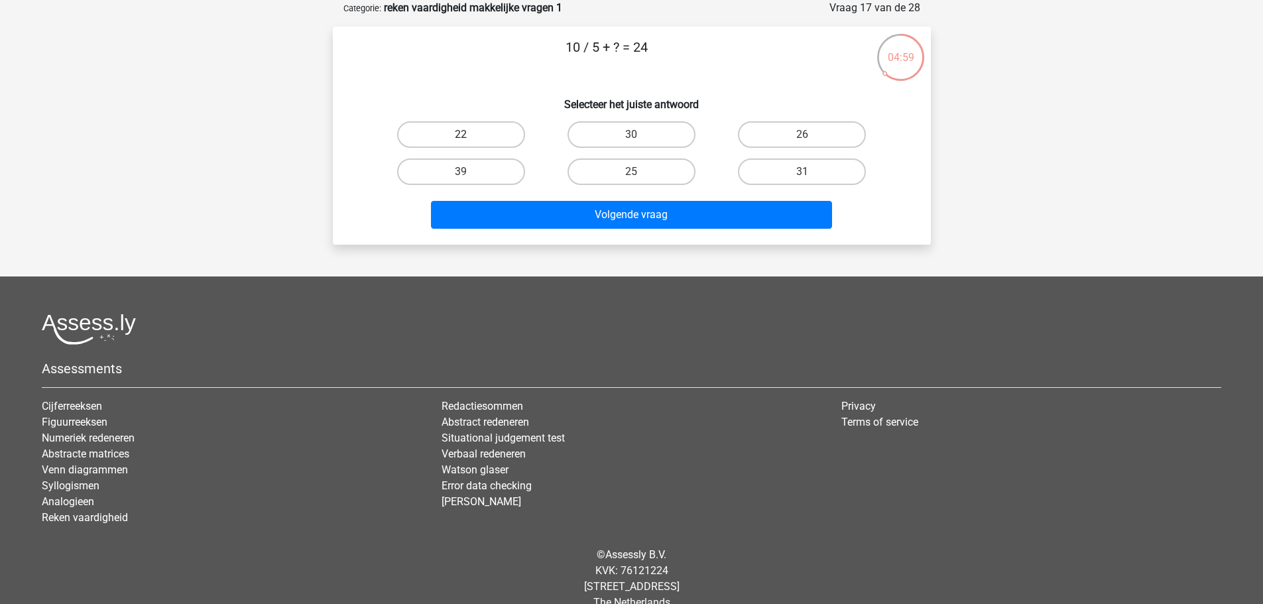
click at [490, 137] on label "22" at bounding box center [461, 134] width 128 height 27
click at [469, 137] on input "22" at bounding box center [465, 139] width 9 height 9
radio input "true"
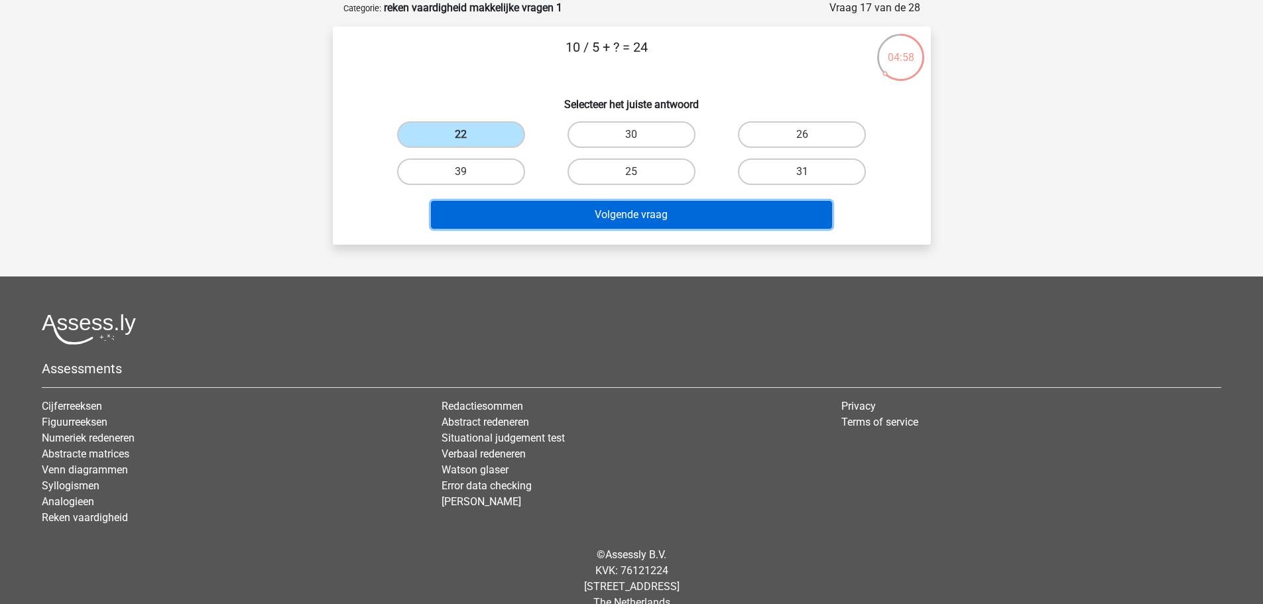
click at [560, 215] on button "Volgende vraag" at bounding box center [631, 215] width 401 height 28
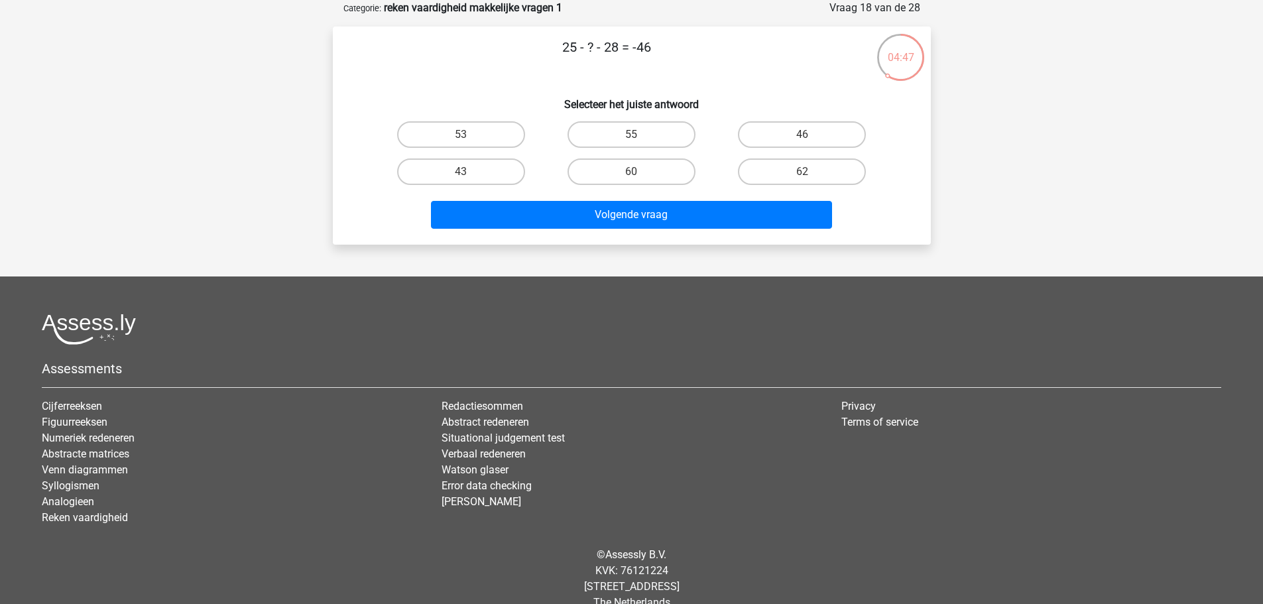
drag, startPoint x: 493, startPoint y: 180, endPoint x: 524, endPoint y: 195, distance: 34.4
click at [497, 178] on label "43" at bounding box center [461, 171] width 128 height 27
click at [469, 178] on input "43" at bounding box center [465, 176] width 9 height 9
radio input "true"
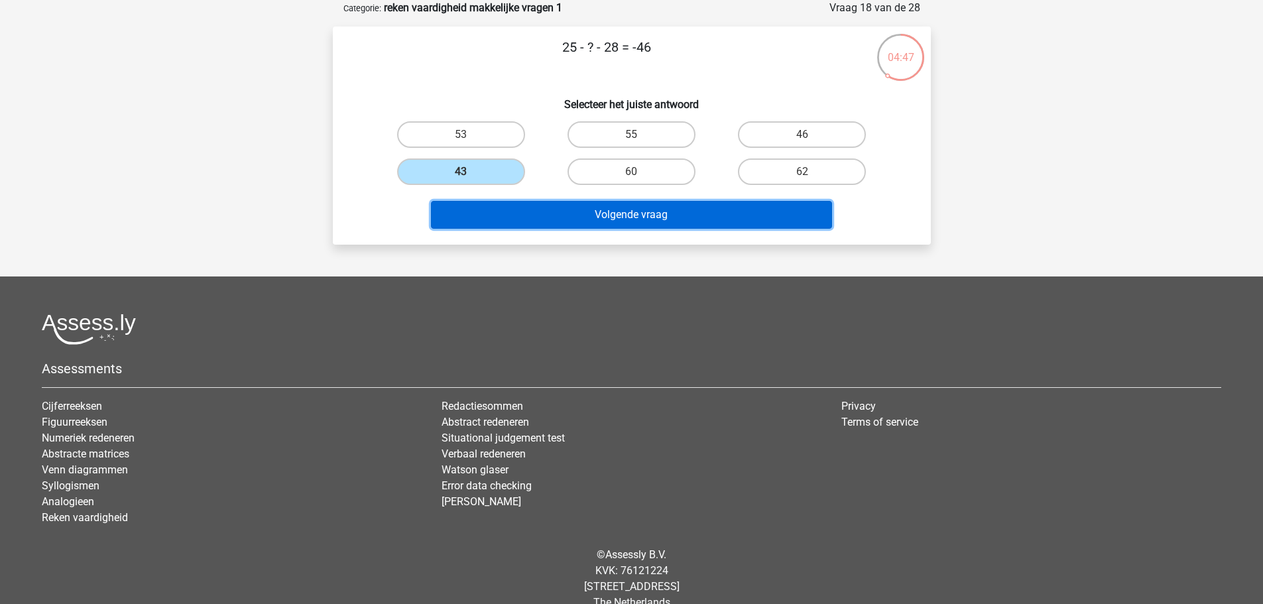
click at [653, 223] on button "Volgende vraag" at bounding box center [631, 215] width 401 height 28
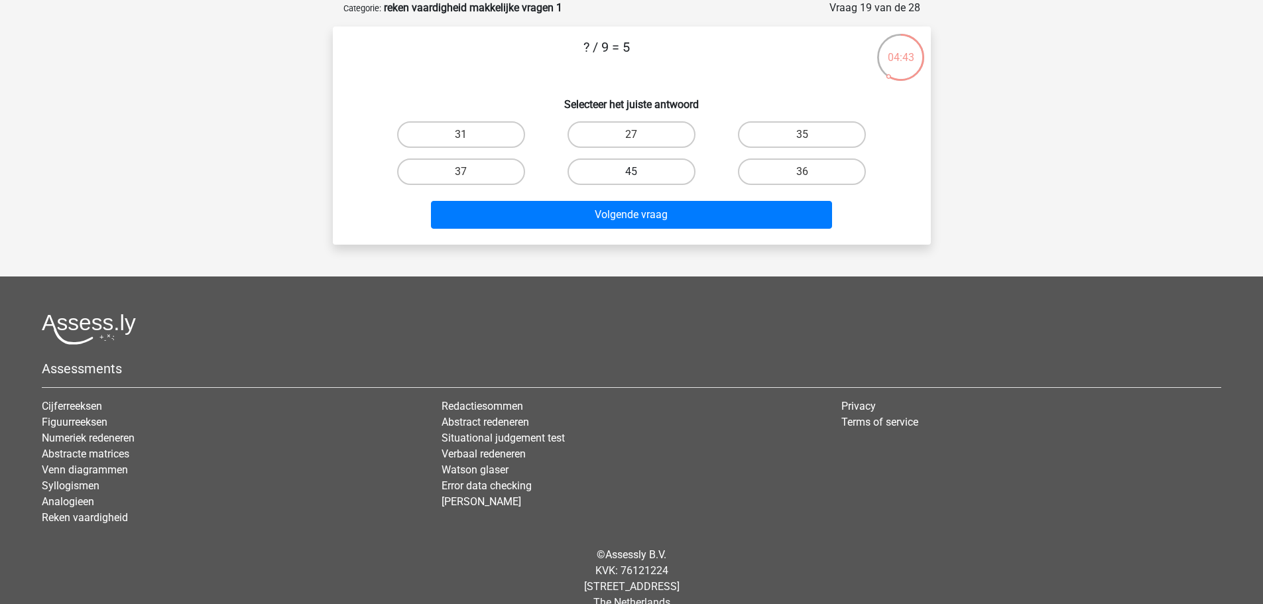
click at [663, 173] on label "45" at bounding box center [632, 171] width 128 height 27
click at [640, 173] on input "45" at bounding box center [635, 176] width 9 height 9
radio input "true"
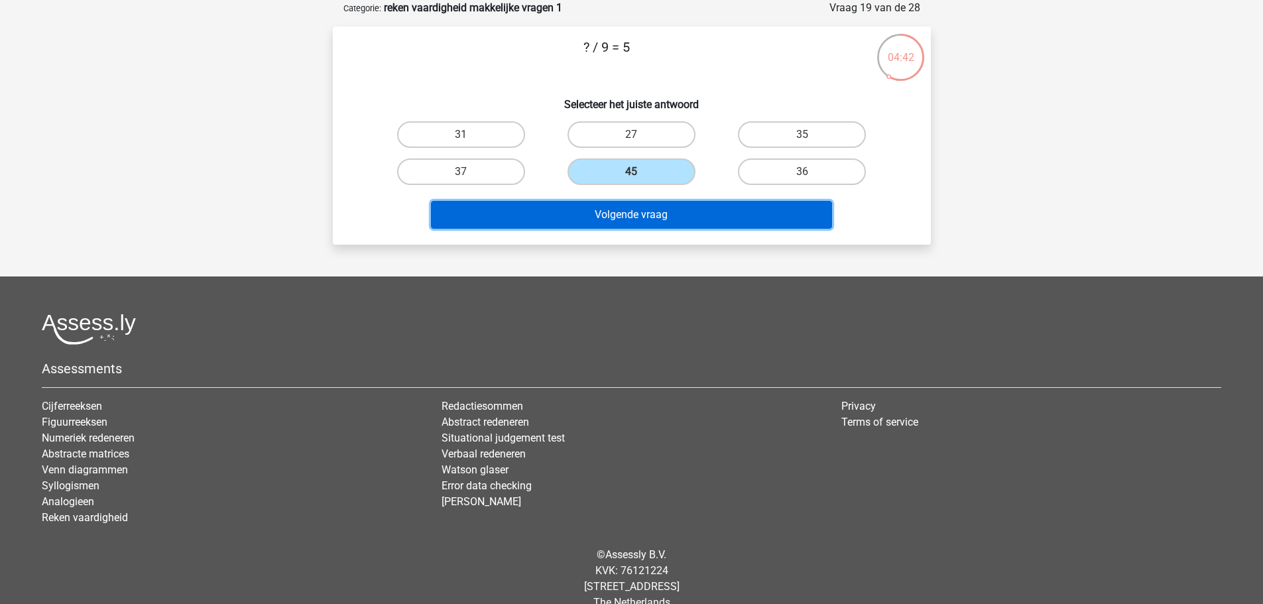
click at [694, 220] on button "Volgende vraag" at bounding box center [631, 215] width 401 height 28
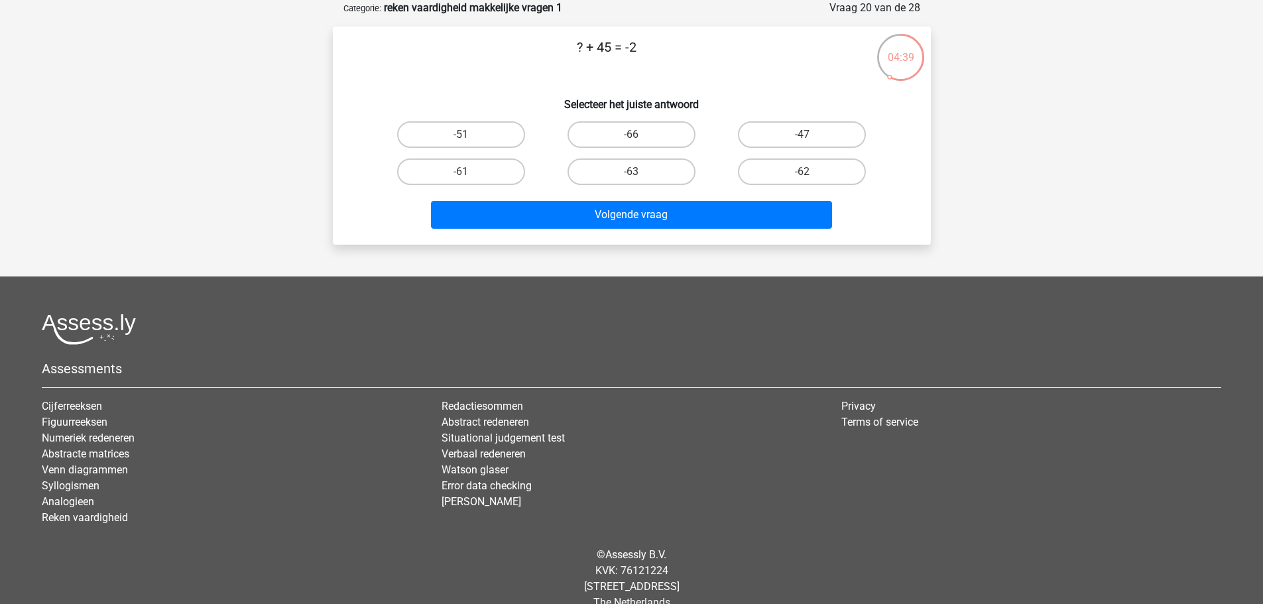
drag, startPoint x: 768, startPoint y: 136, endPoint x: 723, endPoint y: 198, distance: 76.8
click at [768, 137] on label "-47" at bounding box center [802, 134] width 128 height 27
click at [802, 137] on input "-47" at bounding box center [806, 139] width 9 height 9
radio input "true"
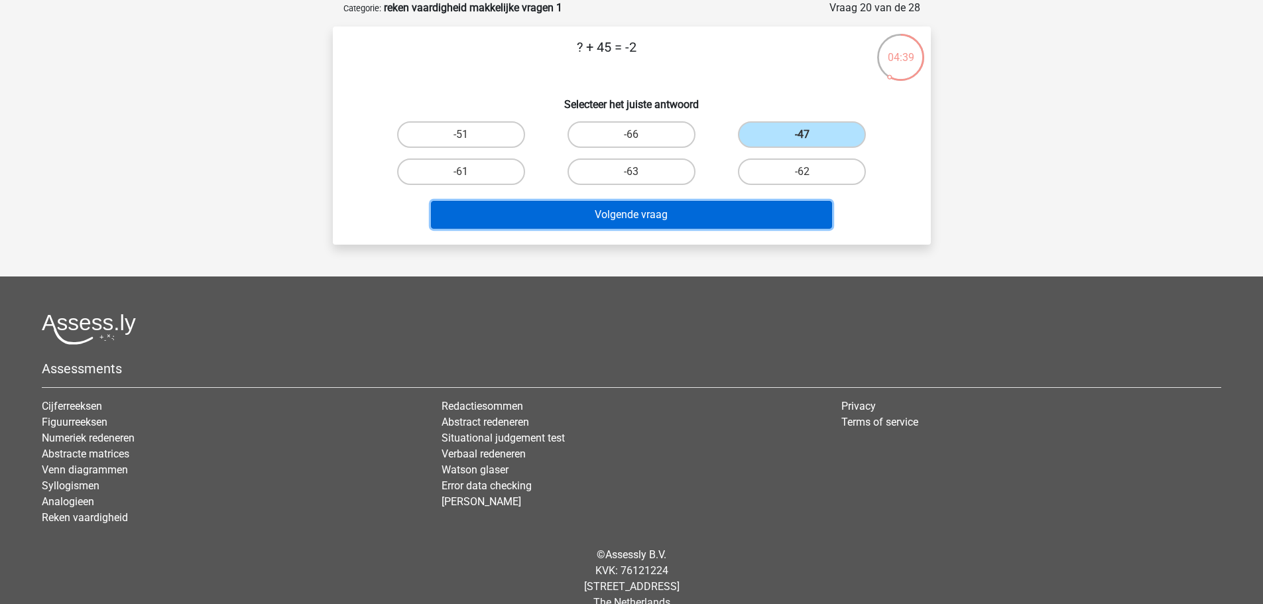
click at [694, 216] on button "Volgende vraag" at bounding box center [631, 215] width 401 height 28
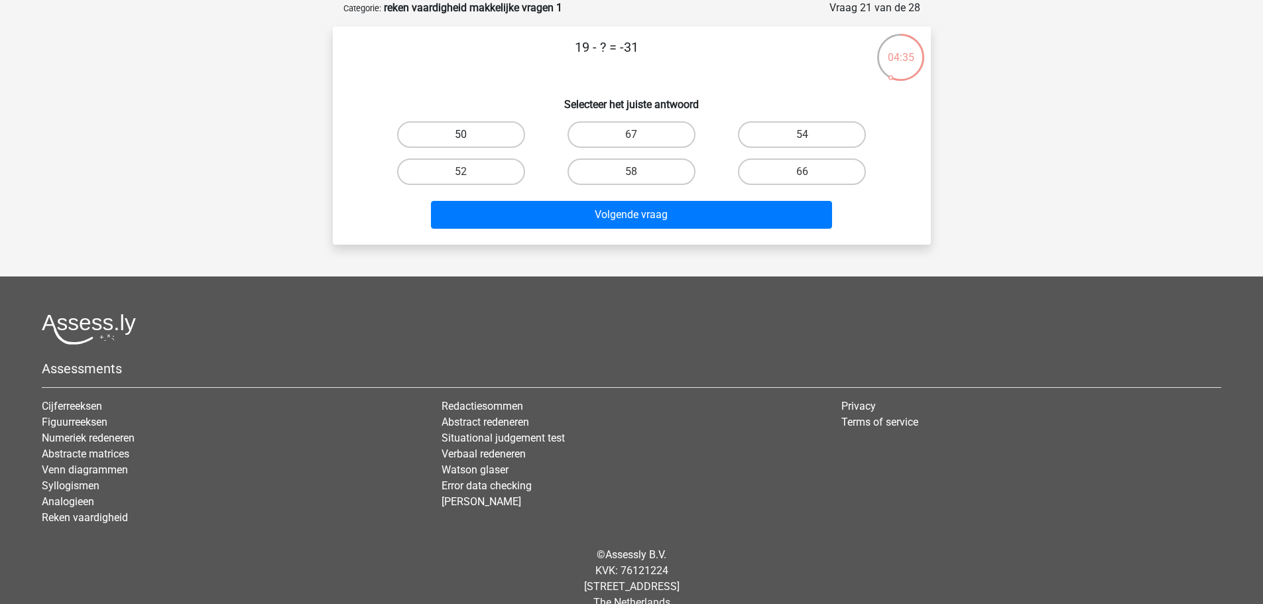
click at [513, 137] on label "50" at bounding box center [461, 134] width 128 height 27
click at [469, 137] on input "50" at bounding box center [465, 139] width 9 height 9
radio input "true"
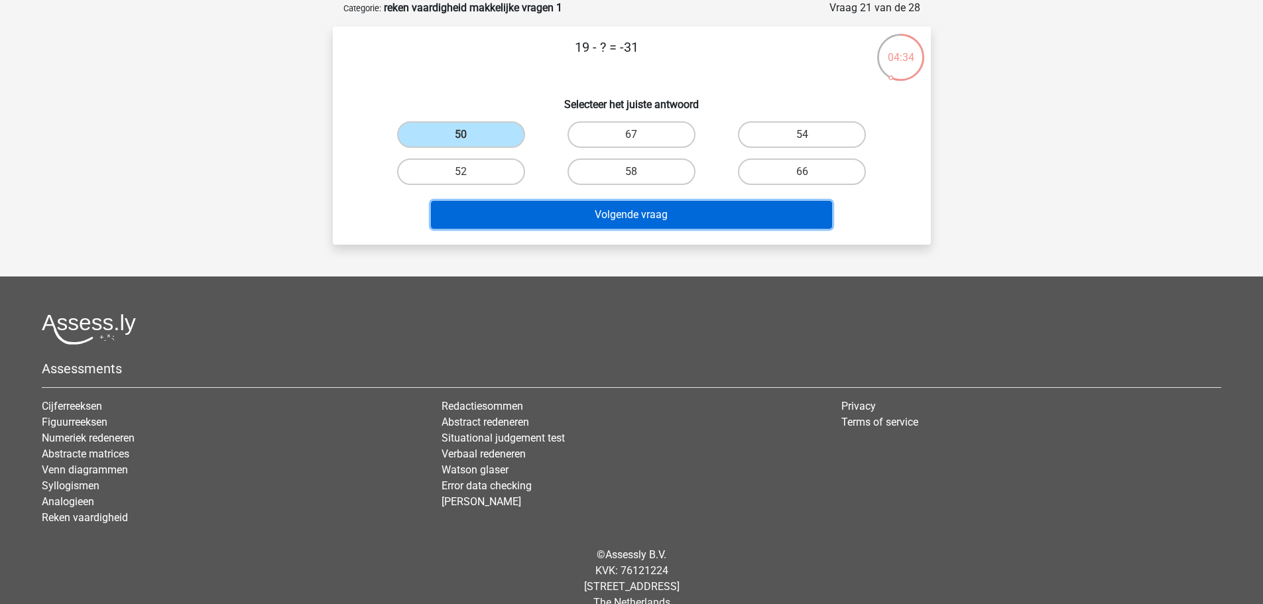
click at [605, 225] on button "Volgende vraag" at bounding box center [631, 215] width 401 height 28
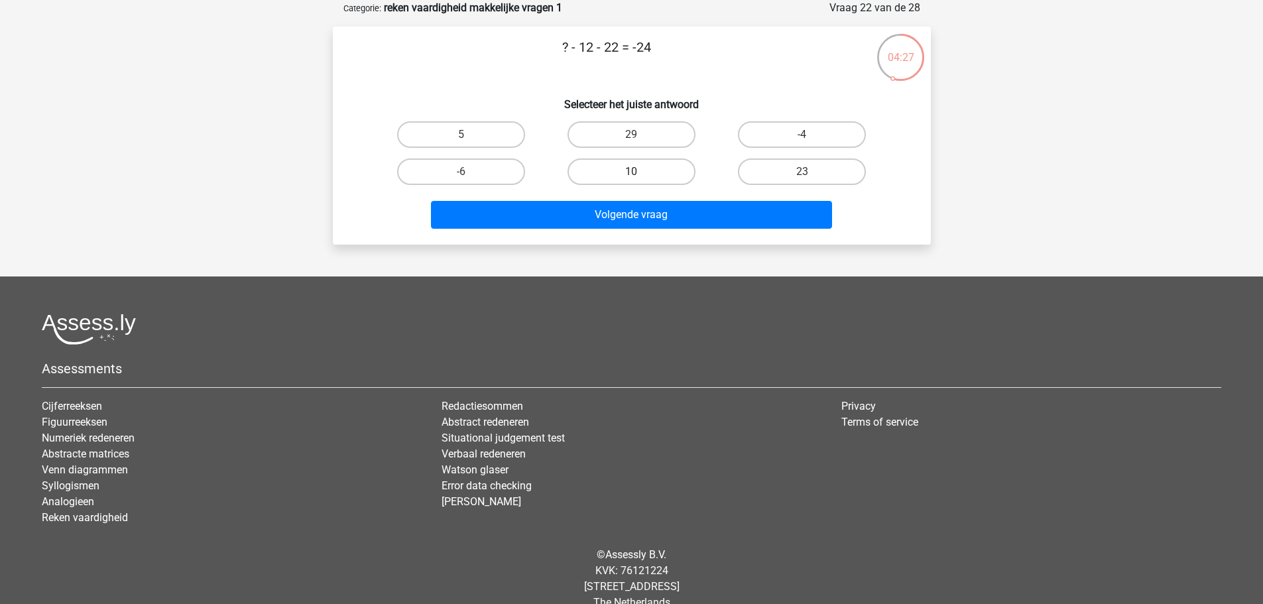
drag, startPoint x: 589, startPoint y: 176, endPoint x: 600, endPoint y: 180, distance: 11.3
click at [591, 176] on label "10" at bounding box center [632, 171] width 128 height 27
click at [631, 176] on input "10" at bounding box center [635, 176] width 9 height 9
radio input "true"
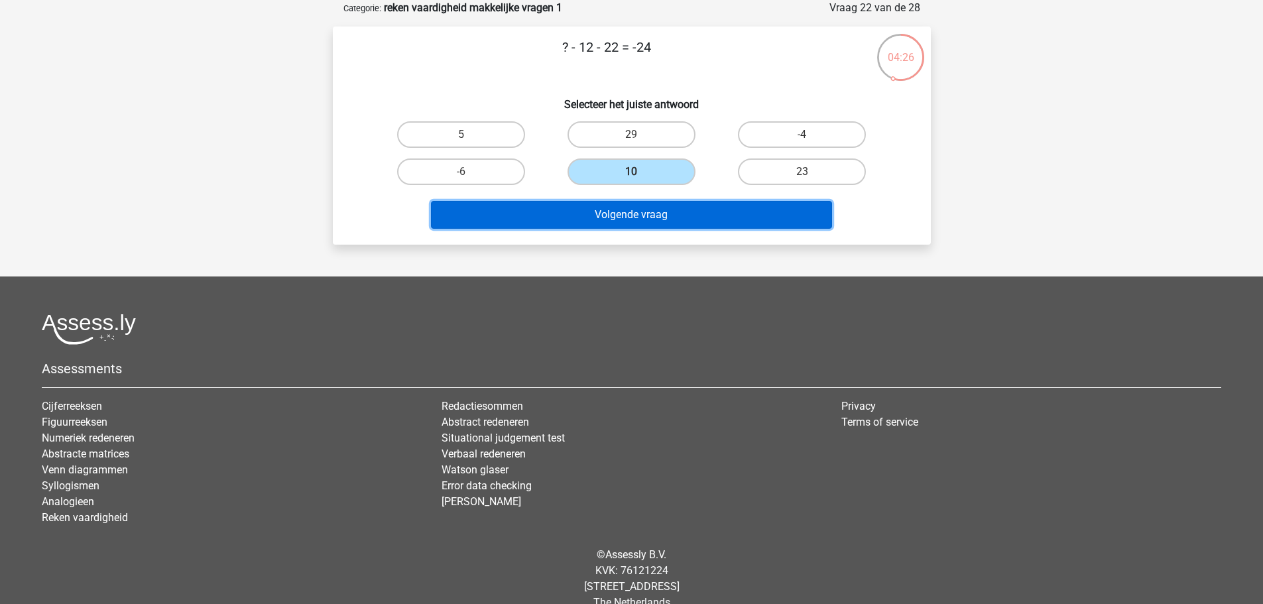
click at [631, 207] on button "Volgende vraag" at bounding box center [631, 215] width 401 height 28
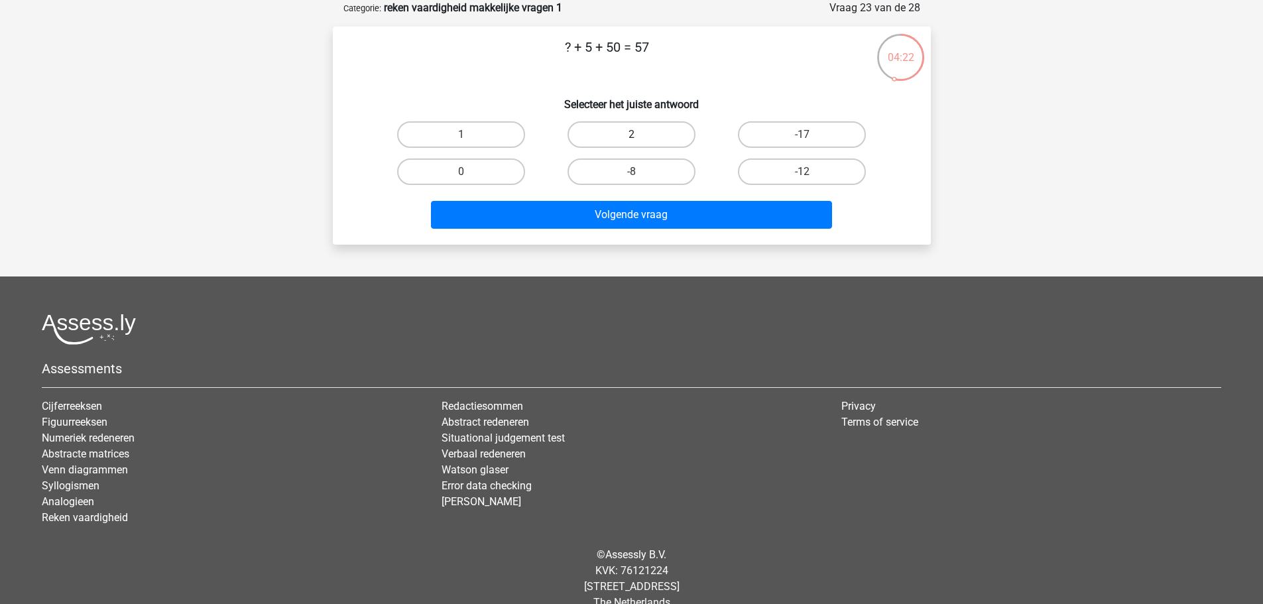
click at [636, 131] on label "2" at bounding box center [632, 134] width 128 height 27
click at [636, 135] on input "2" at bounding box center [635, 139] width 9 height 9
radio input "true"
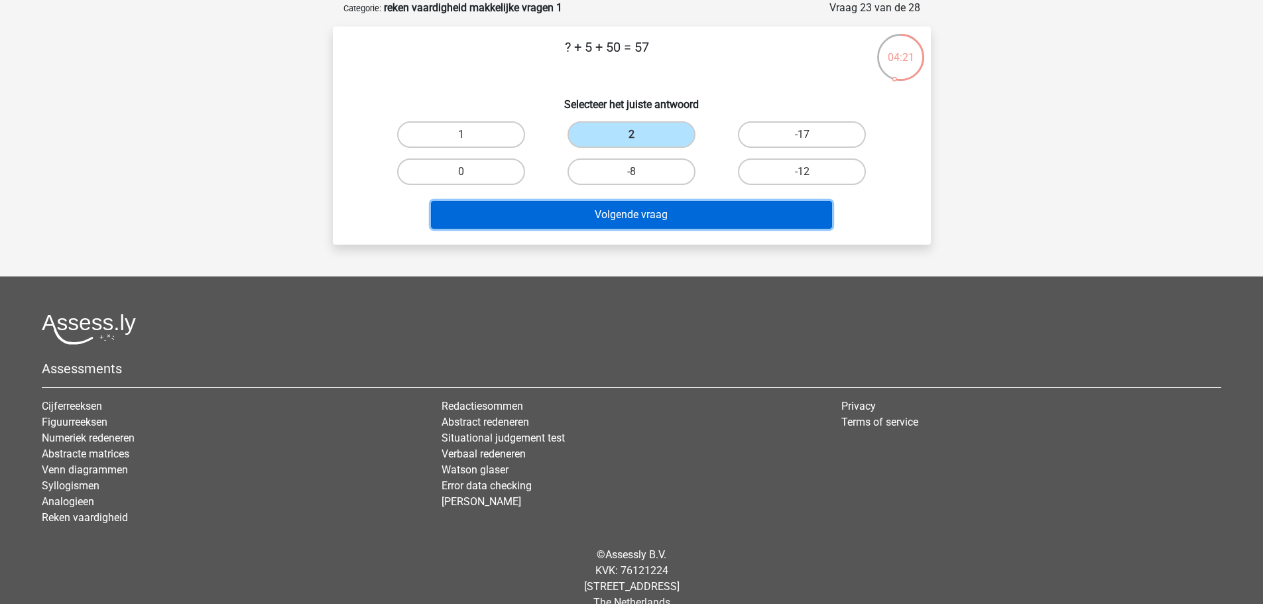
click at [722, 218] on button "Volgende vraag" at bounding box center [631, 215] width 401 height 28
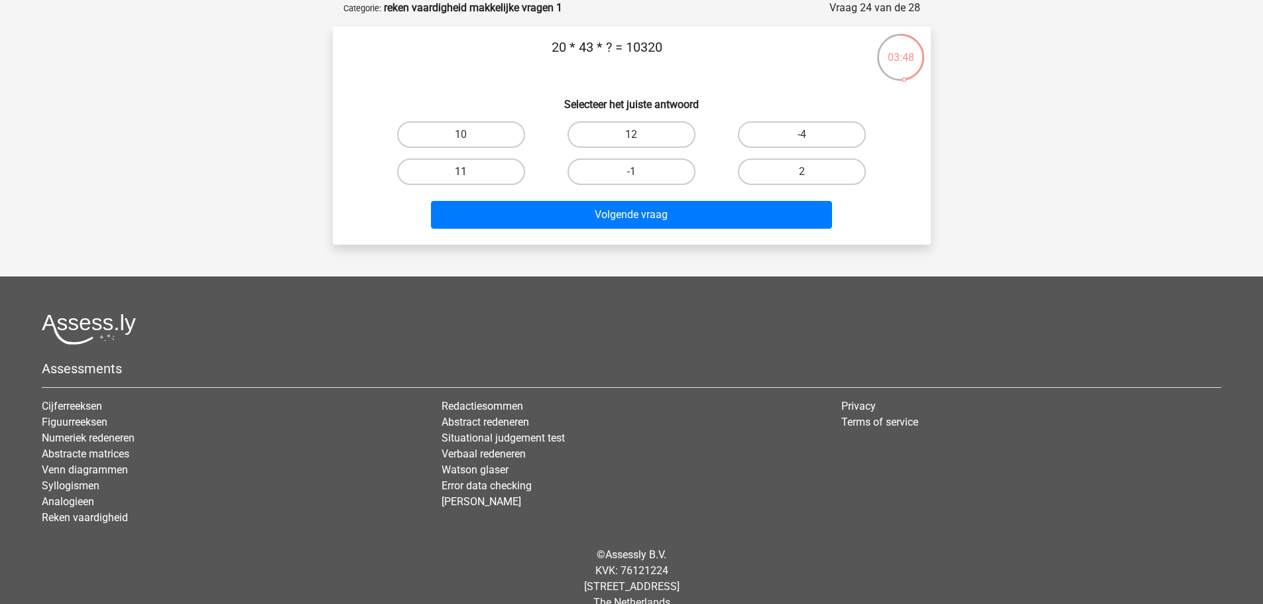
click at [503, 178] on label "11" at bounding box center [461, 171] width 128 height 27
click at [469, 178] on input "11" at bounding box center [465, 176] width 9 height 9
radio input "true"
click at [659, 131] on label "12" at bounding box center [632, 134] width 128 height 27
click at [640, 135] on input "12" at bounding box center [635, 139] width 9 height 9
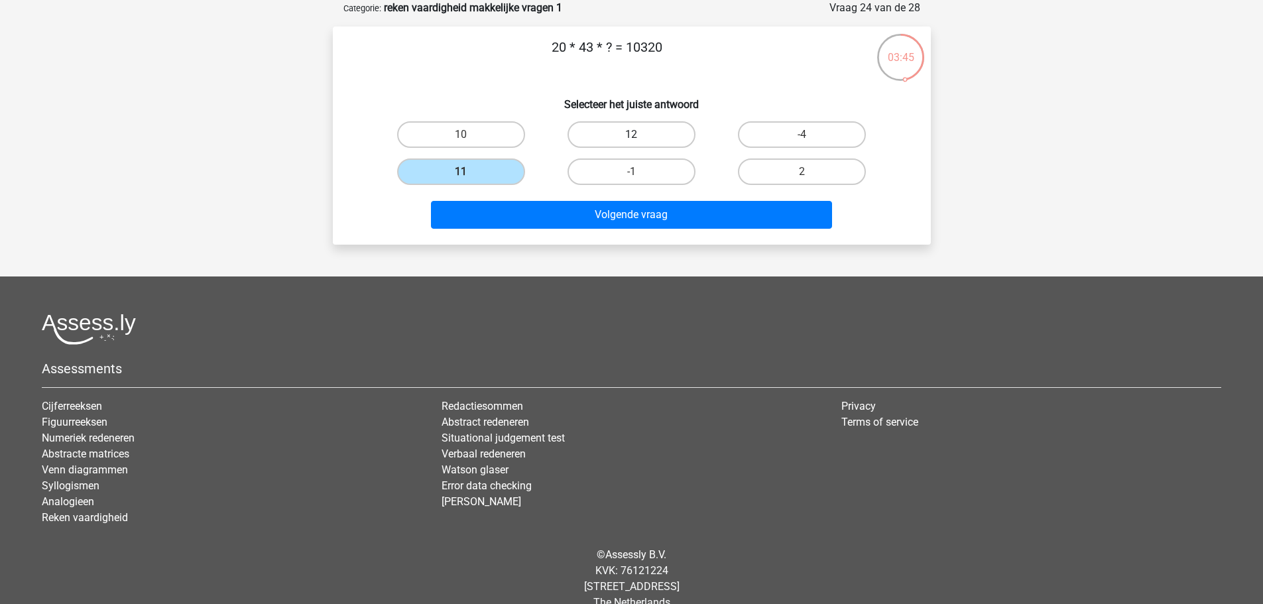
radio input "true"
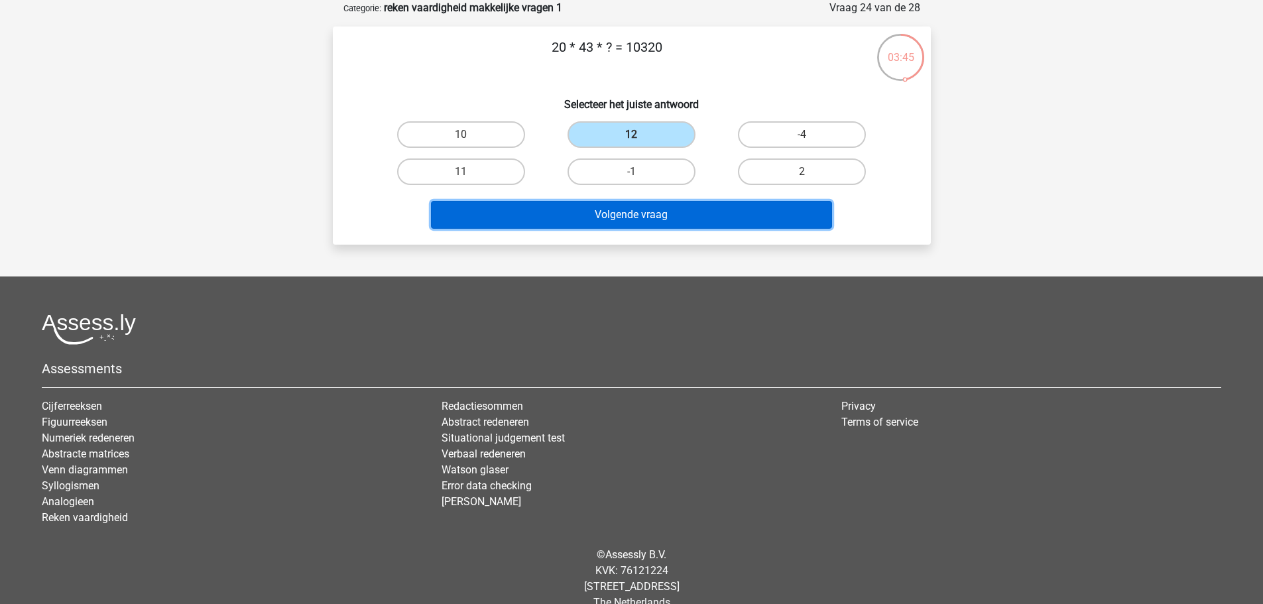
click at [695, 211] on button "Volgende vraag" at bounding box center [631, 215] width 401 height 28
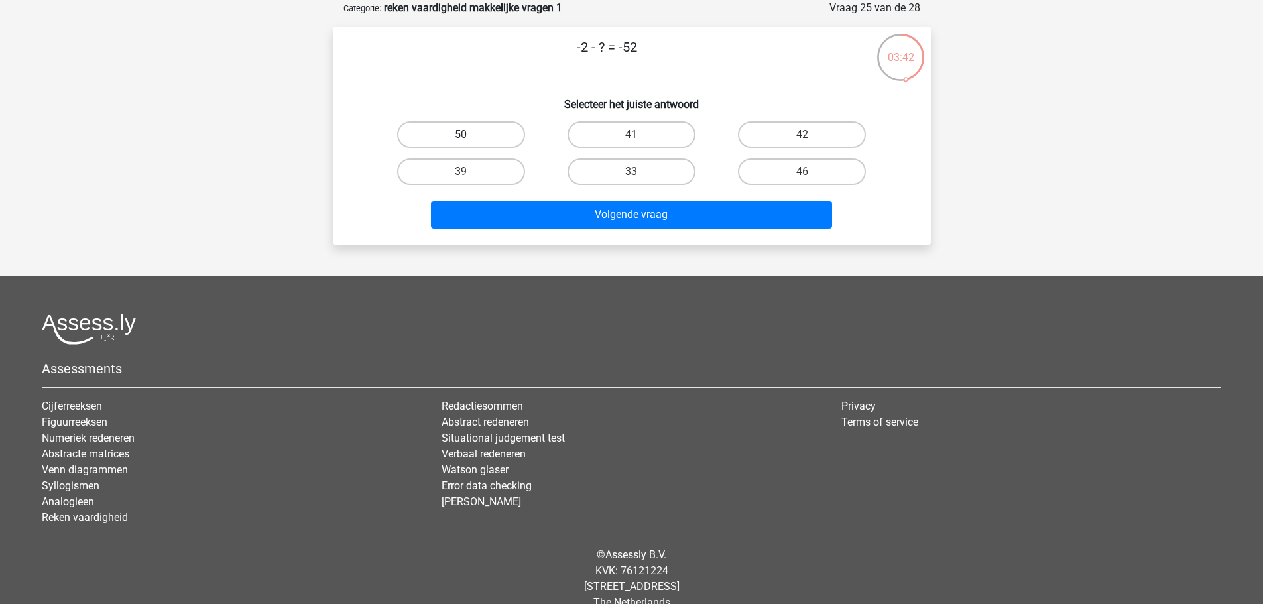
click at [461, 133] on label "50" at bounding box center [461, 134] width 128 height 27
click at [461, 135] on input "50" at bounding box center [465, 139] width 9 height 9
radio input "true"
click at [671, 232] on div "-2 - ? = -52 Selecteer het juiste antwoord 50 41 42 39" at bounding box center [632, 136] width 598 height 218
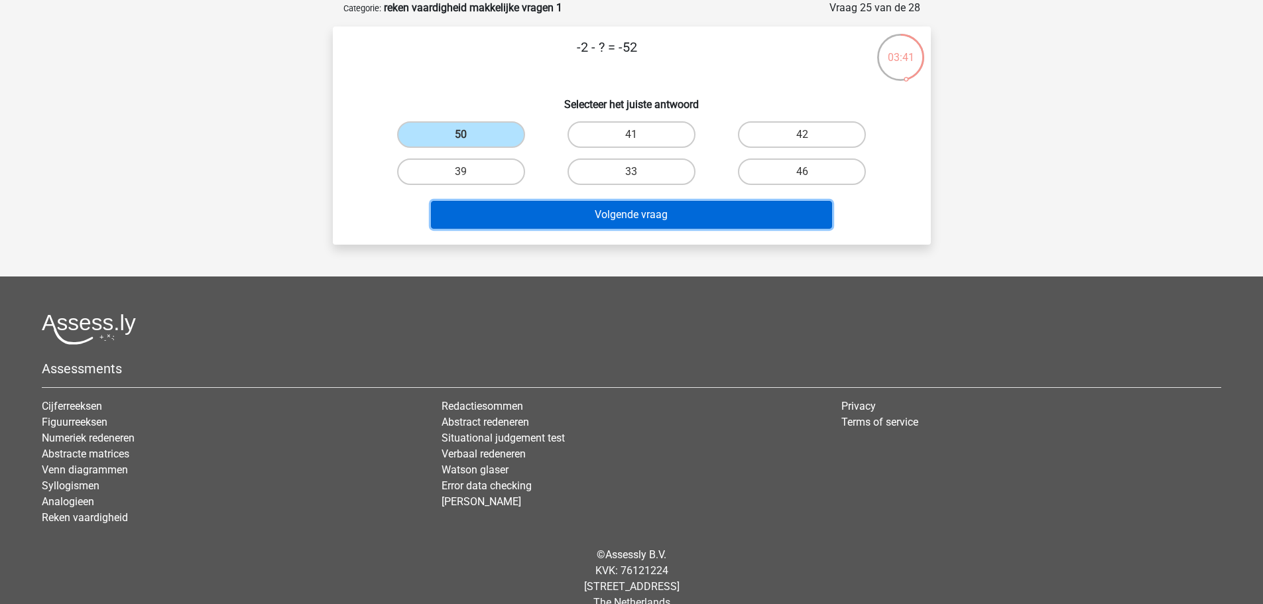
drag, startPoint x: 678, startPoint y: 216, endPoint x: 627, endPoint y: 212, distance: 51.3
click at [675, 215] on button "Volgende vraag" at bounding box center [631, 215] width 401 height 28
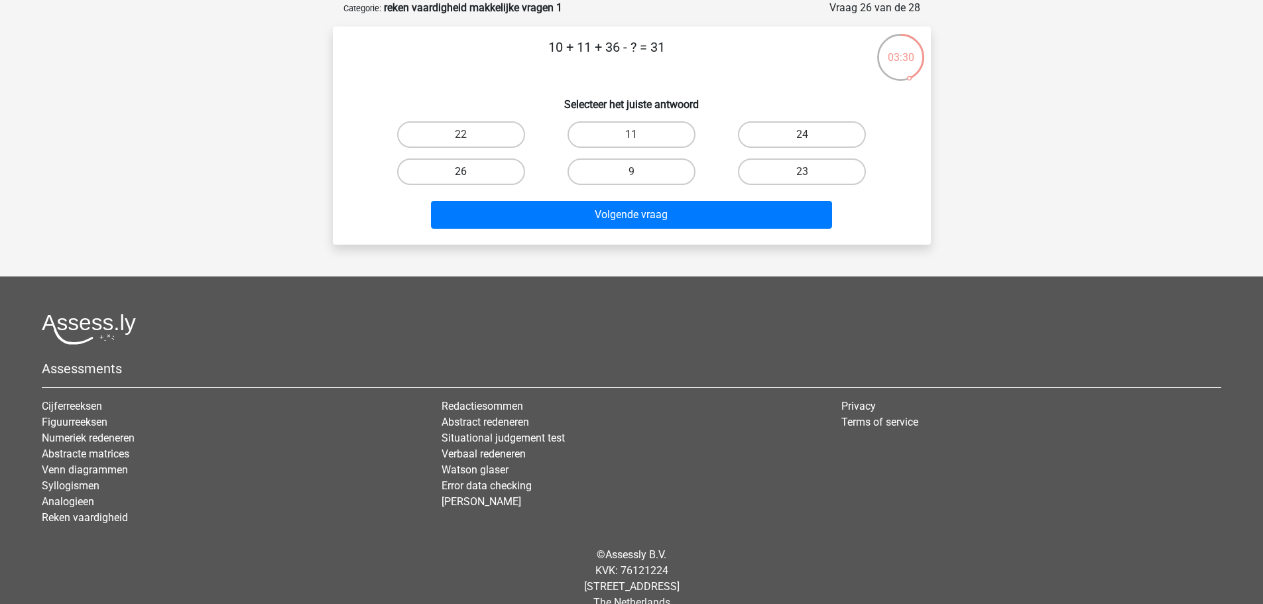
drag, startPoint x: 451, startPoint y: 175, endPoint x: 473, endPoint y: 183, distance: 23.9
click at [452, 176] on label "26" at bounding box center [461, 171] width 128 height 27
click at [461, 176] on input "26" at bounding box center [465, 176] width 9 height 9
radio input "true"
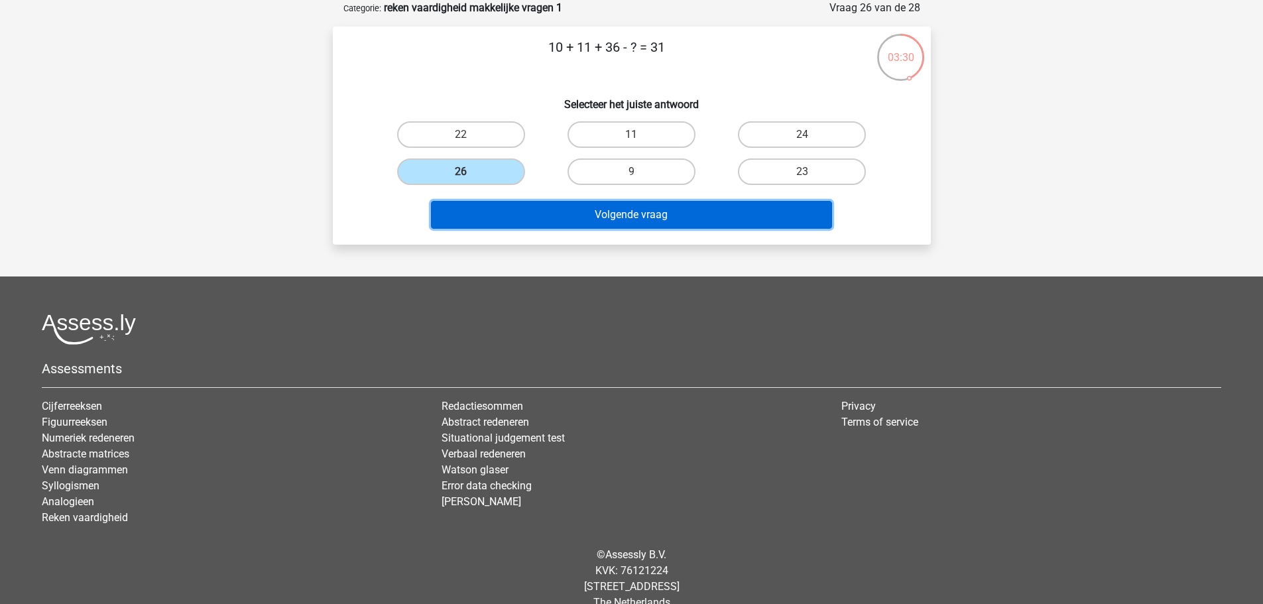
click at [601, 216] on button "Volgende vraag" at bounding box center [631, 215] width 401 height 28
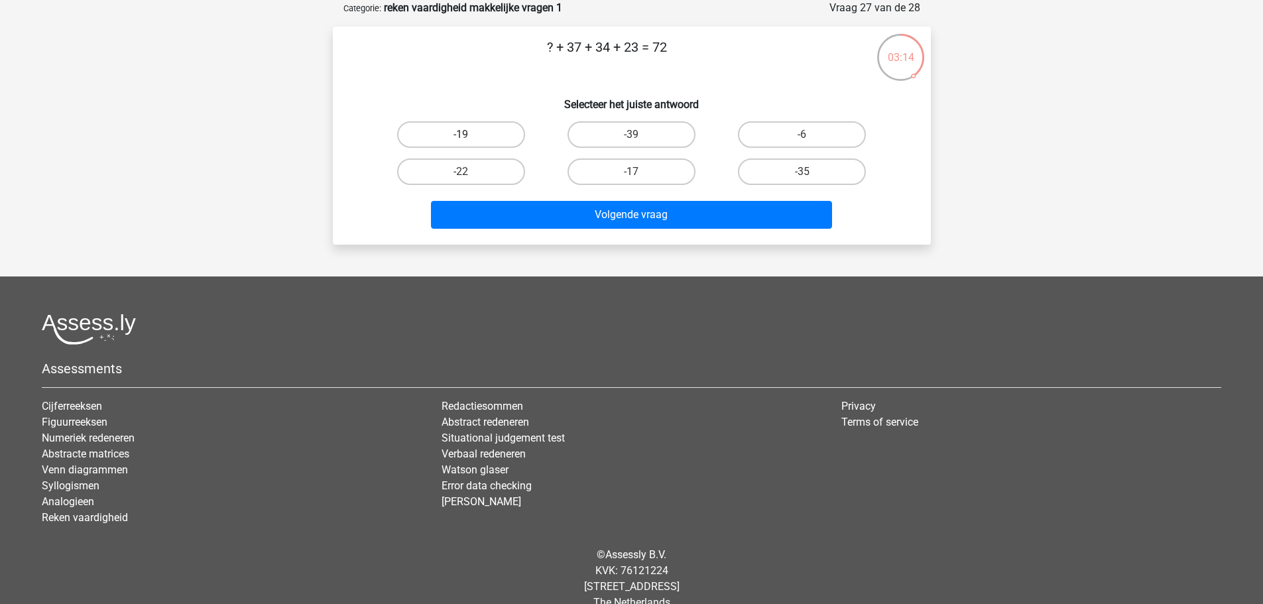
click at [485, 137] on label "-19" at bounding box center [461, 134] width 128 height 27
click at [469, 137] on input "-19" at bounding box center [465, 139] width 9 height 9
radio input "true"
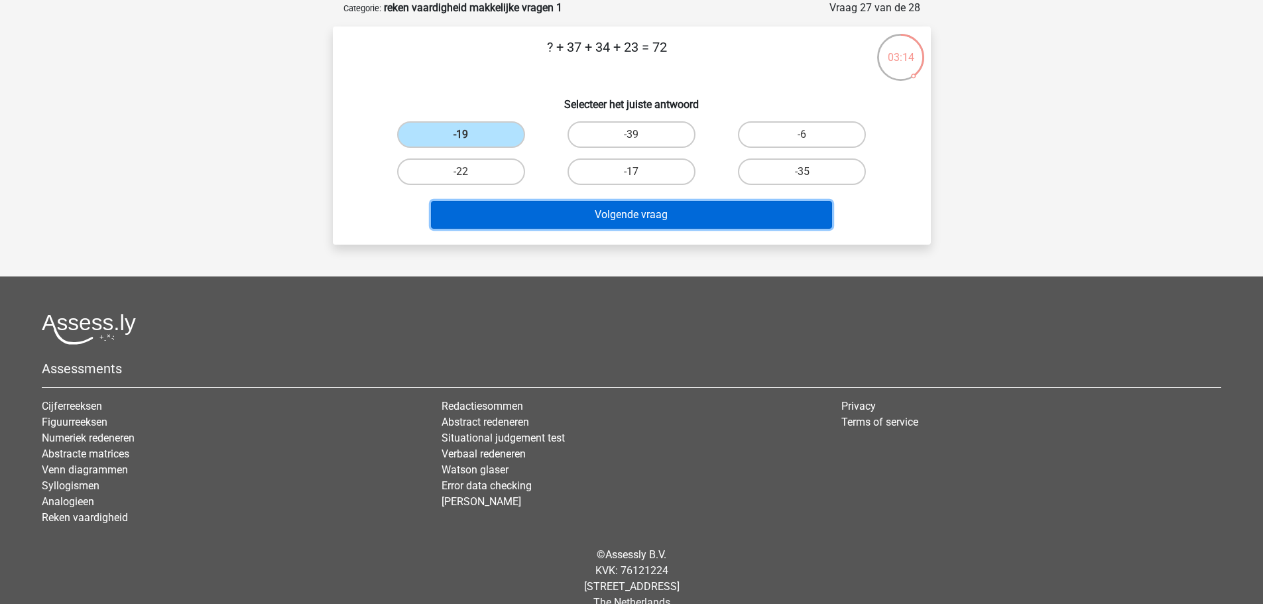
click at [670, 213] on button "Volgende vraag" at bounding box center [631, 215] width 401 height 28
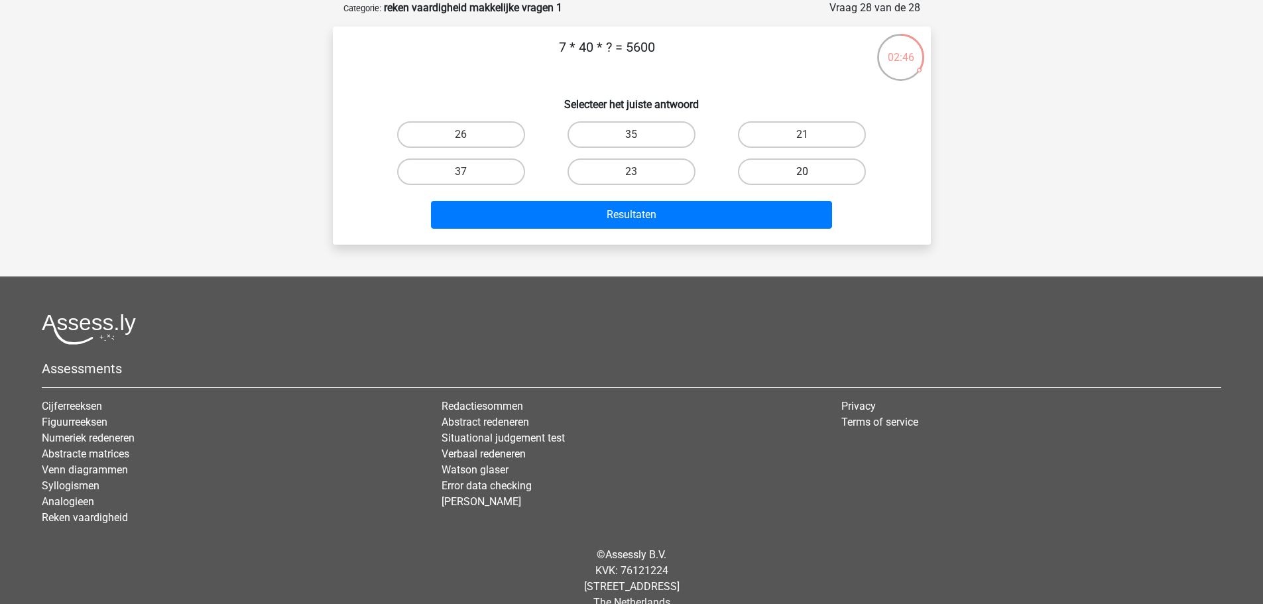
click at [785, 163] on label "20" at bounding box center [802, 171] width 128 height 27
click at [802, 172] on input "20" at bounding box center [806, 176] width 9 height 9
radio input "true"
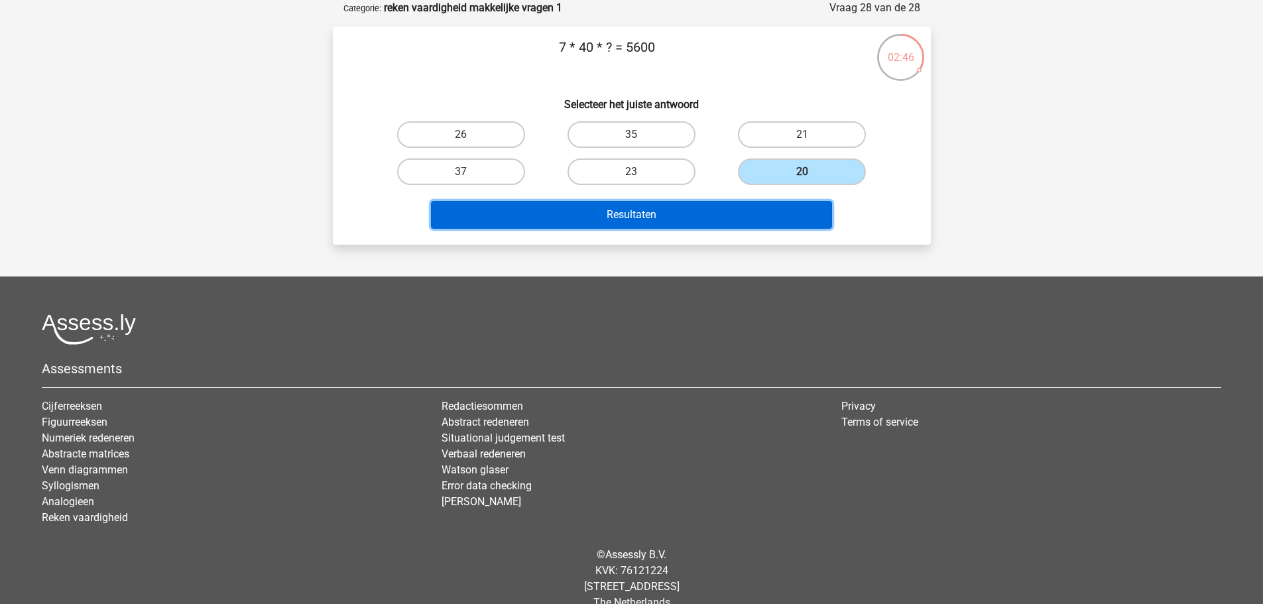
click at [737, 206] on button "Resultaten" at bounding box center [631, 215] width 401 height 28
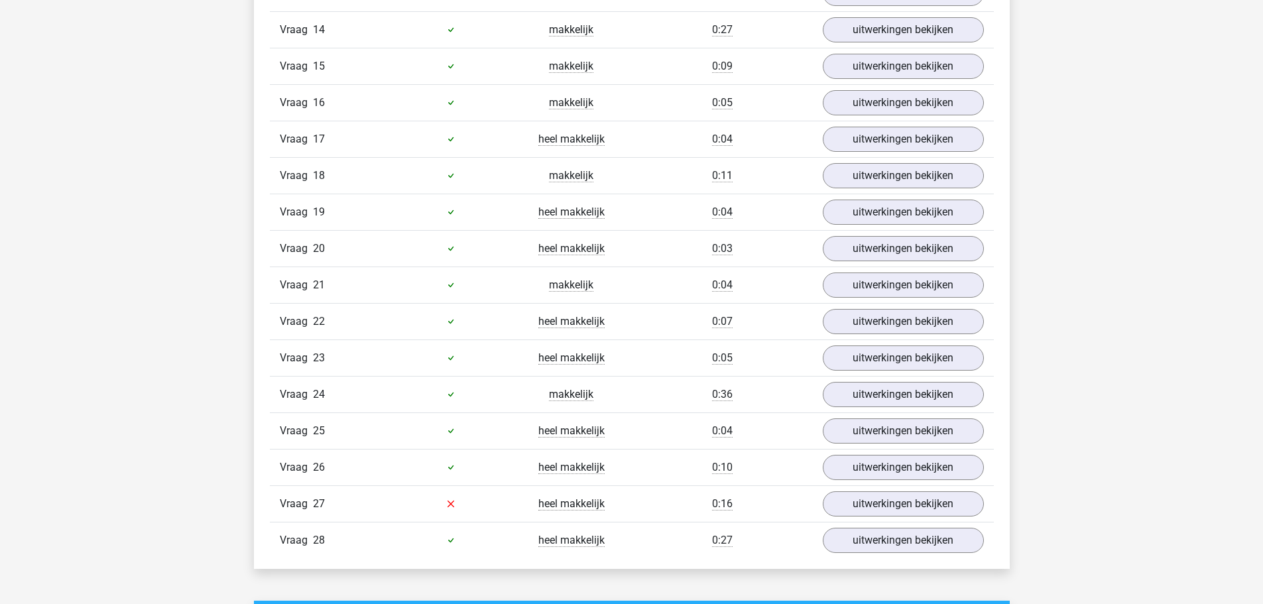
scroll to position [1591, 0]
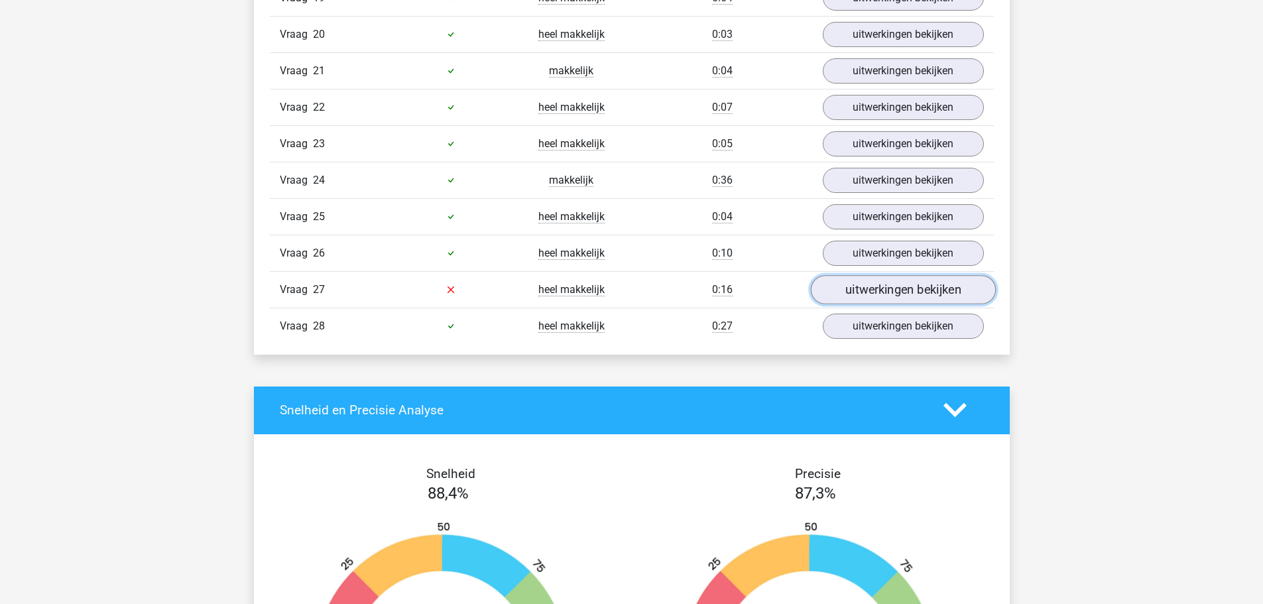
click at [964, 291] on link "uitwerkingen bekijken" at bounding box center [902, 289] width 185 height 29
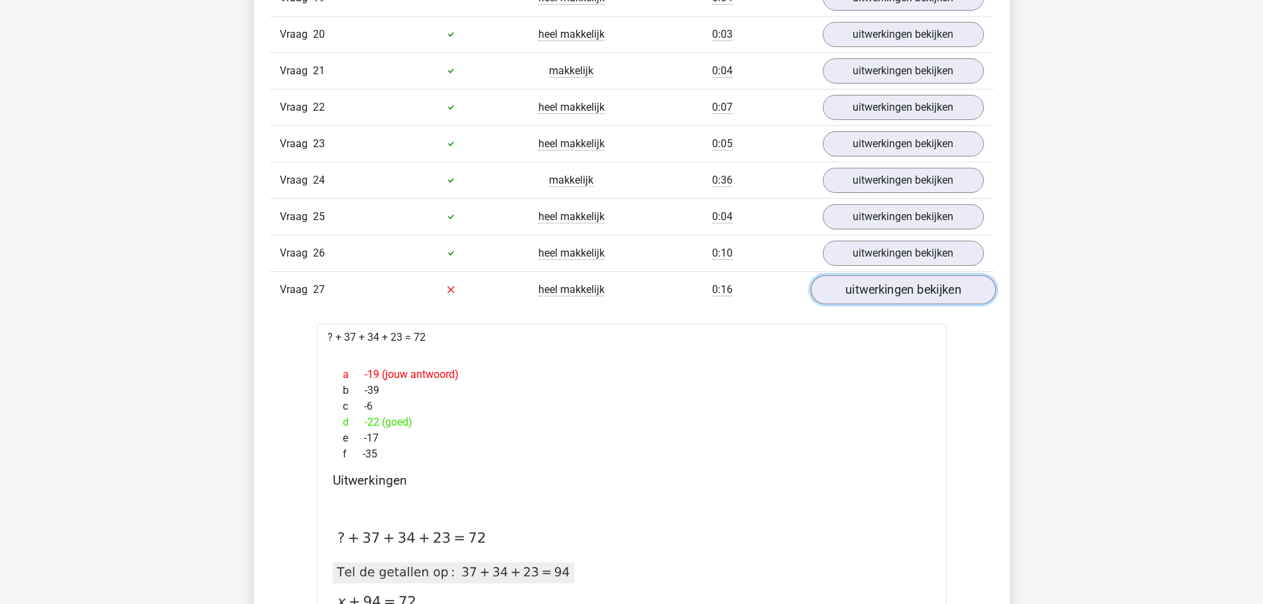
click at [964, 291] on link "uitwerkingen bekijken" at bounding box center [902, 289] width 185 height 29
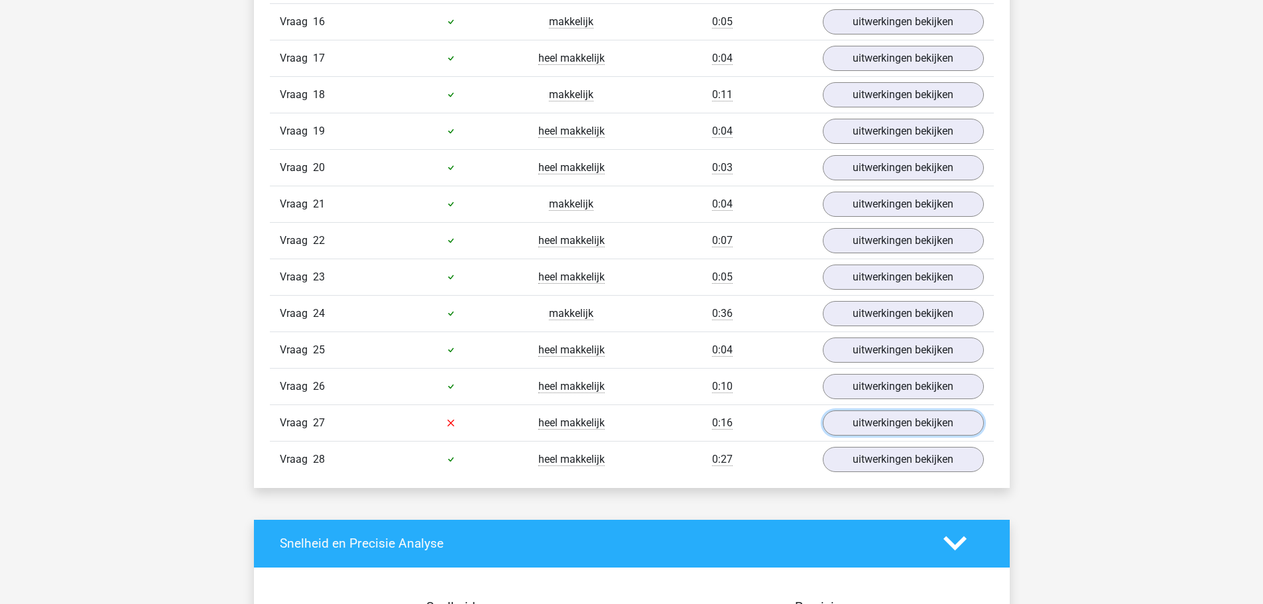
scroll to position [1260, 0]
